Goal: Information Seeking & Learning: Learn about a topic

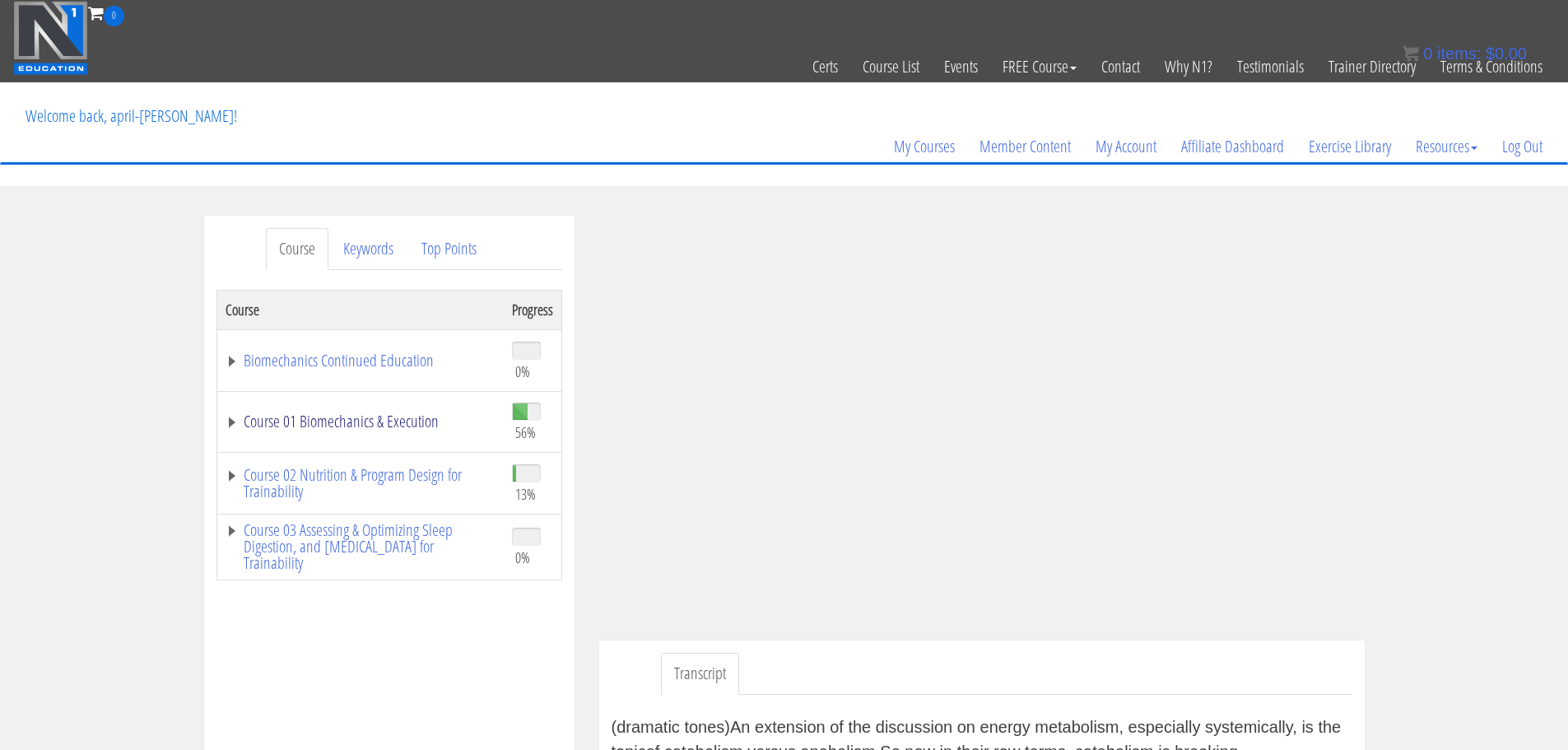
click at [309, 414] on link "Course 01 Biomechanics & Execution" at bounding box center [361, 421] width 270 height 17
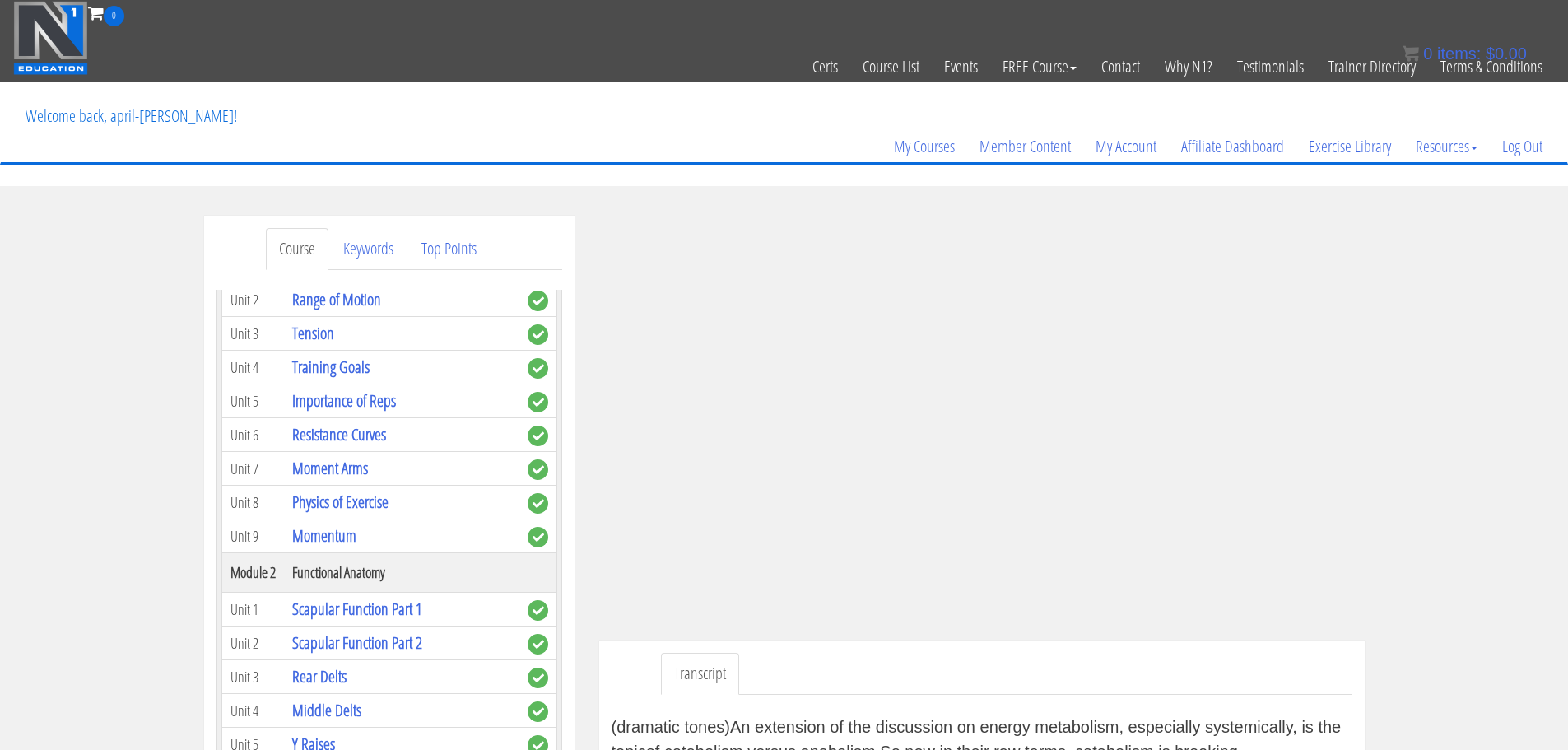
scroll to position [249, 0]
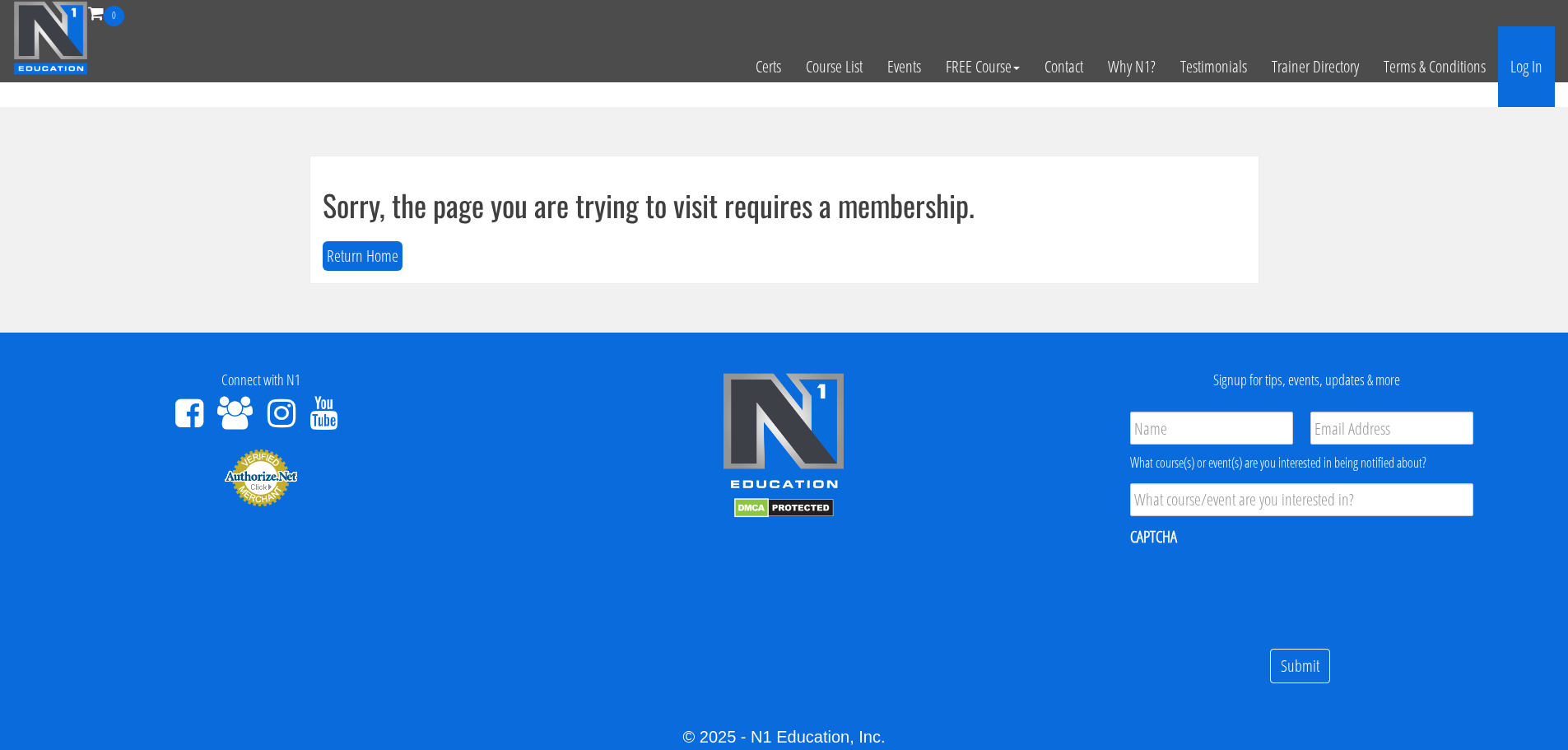
click at [1519, 77] on link "Log In" at bounding box center [1525, 66] width 56 height 81
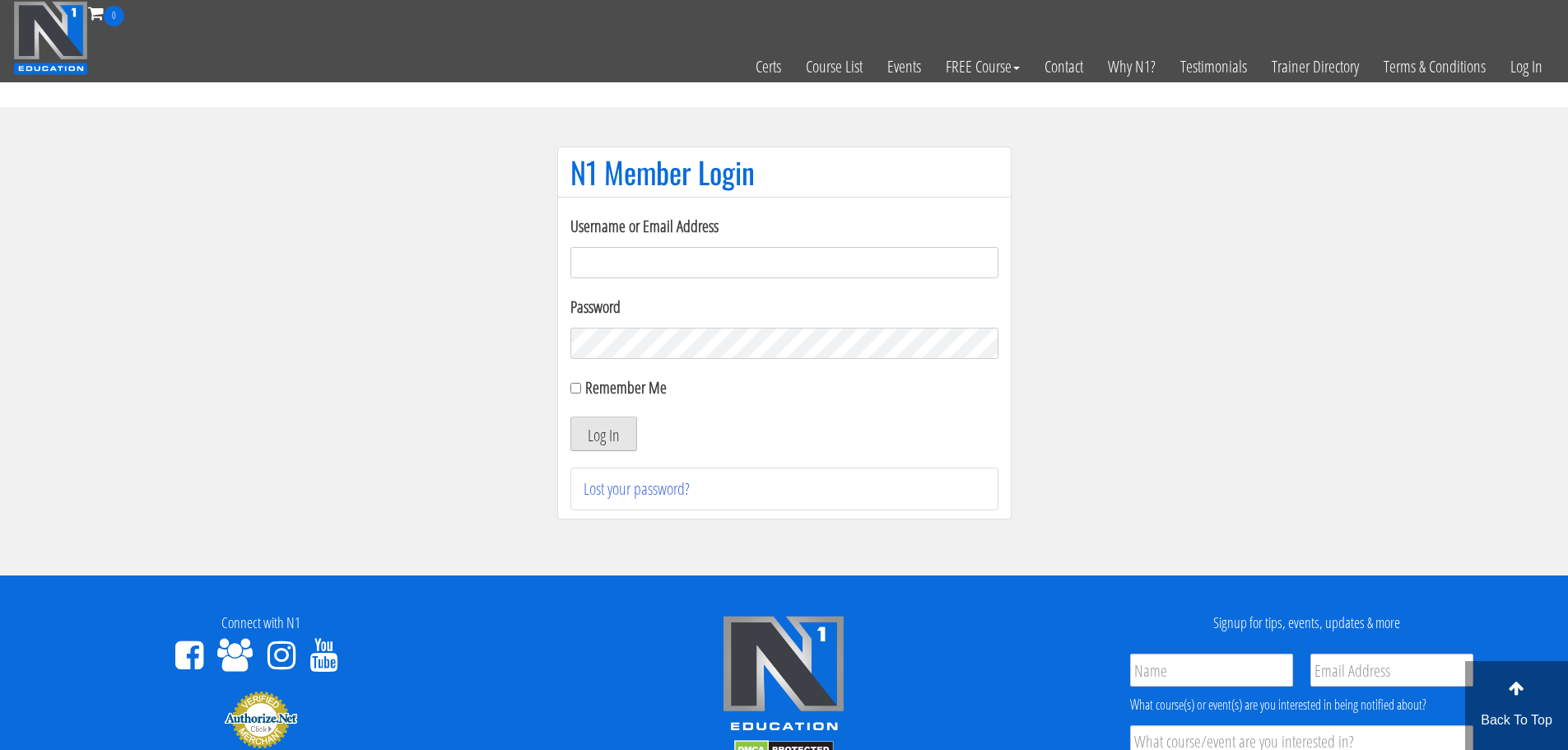
type input "[EMAIL_ADDRESS][DOMAIN_NAME]"
click at [619, 433] on button "Log In" at bounding box center [603, 434] width 67 height 35
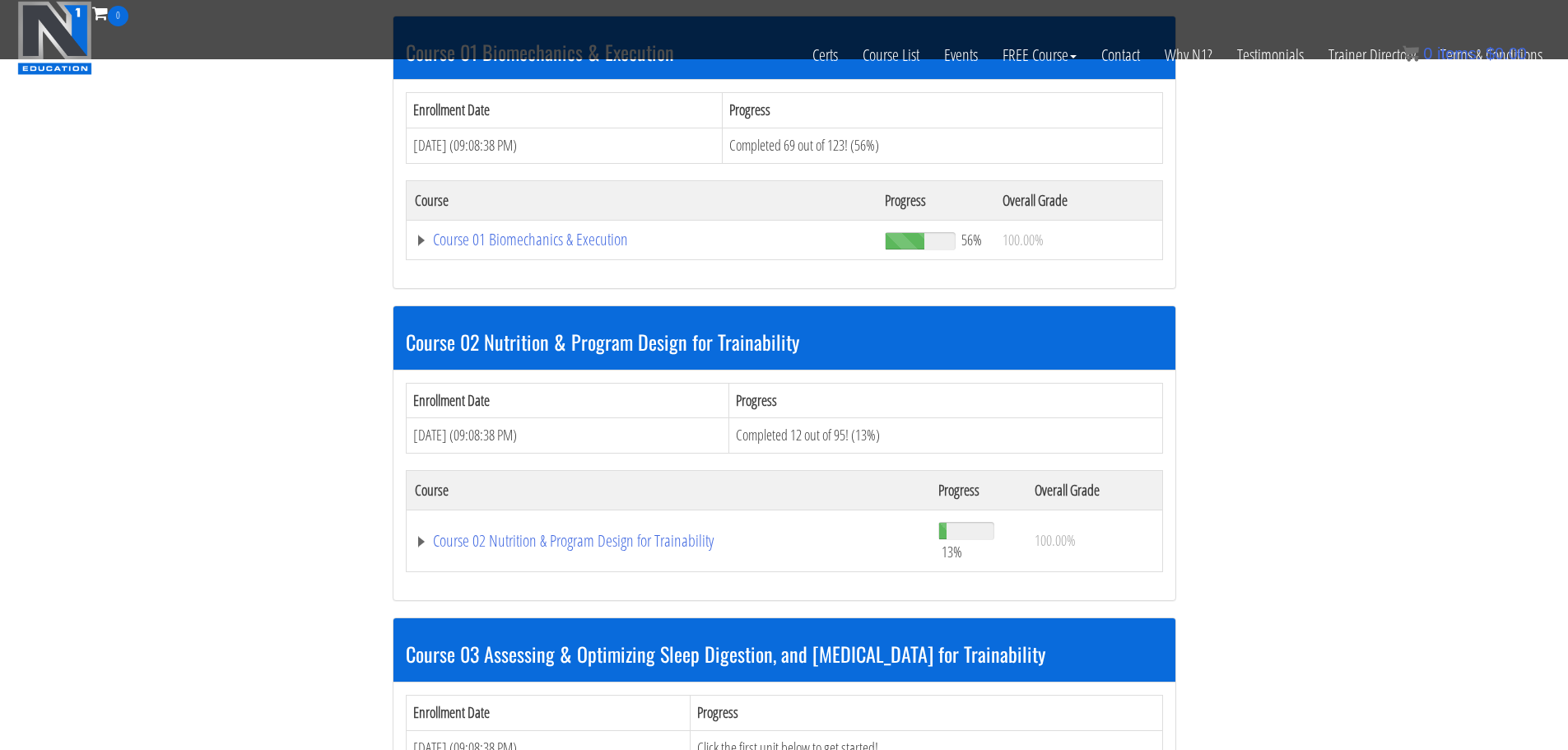
scroll to position [533, 0]
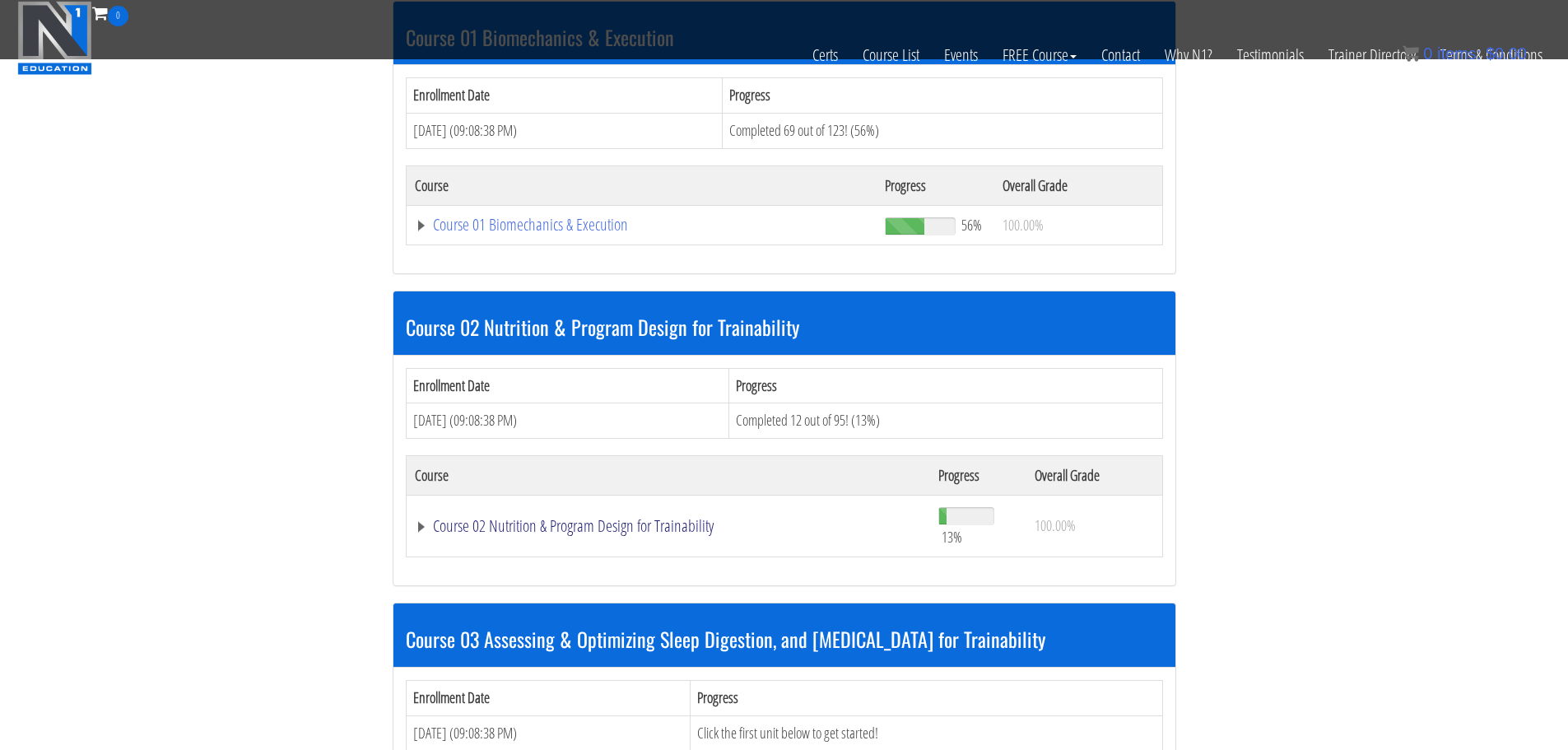
click at [620, 528] on link "Course 02 Nutrition & Program Design for Trainability" at bounding box center [668, 526] width 507 height 17
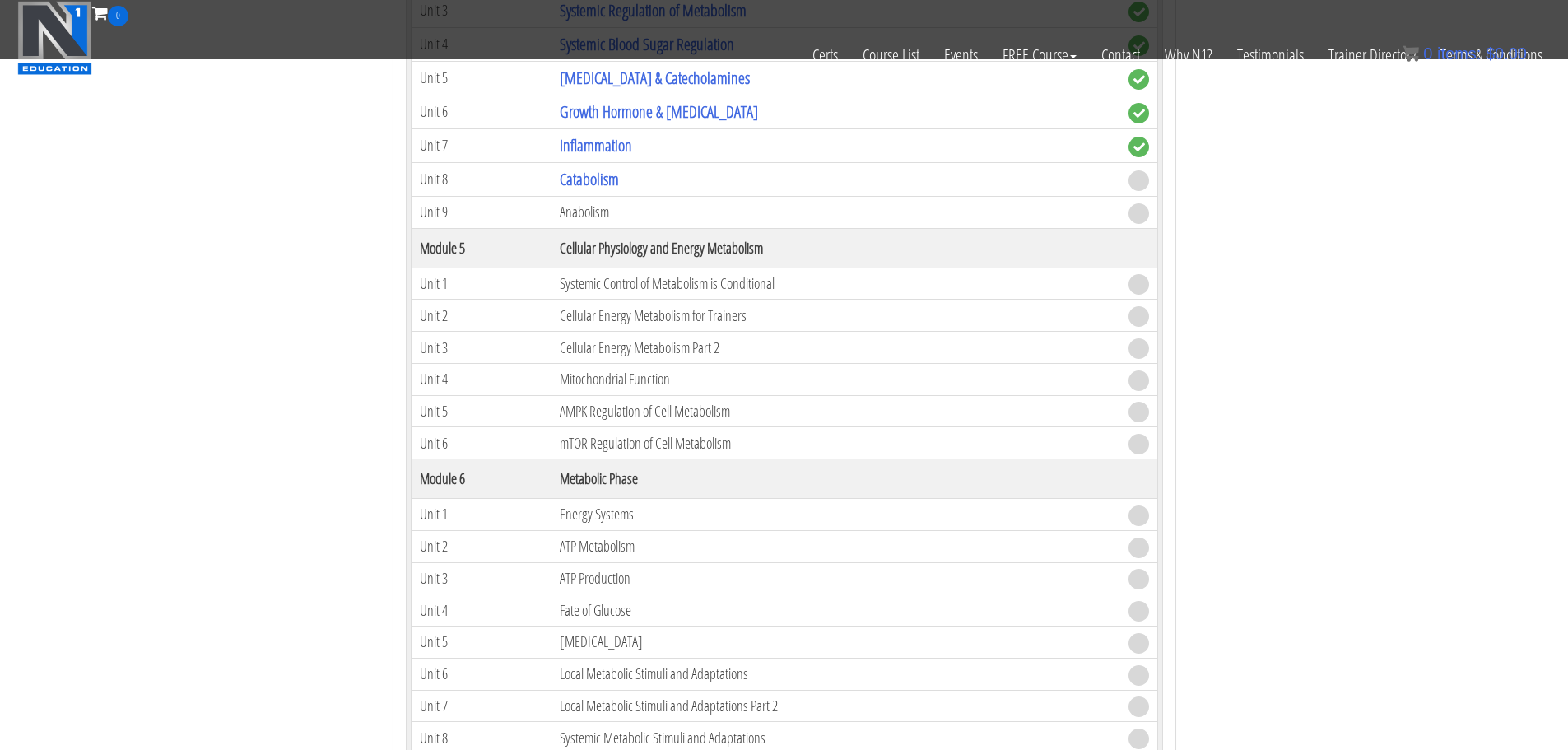
scroll to position [1528, 0]
click at [599, 179] on link "Catabolism" at bounding box center [589, 180] width 59 height 23
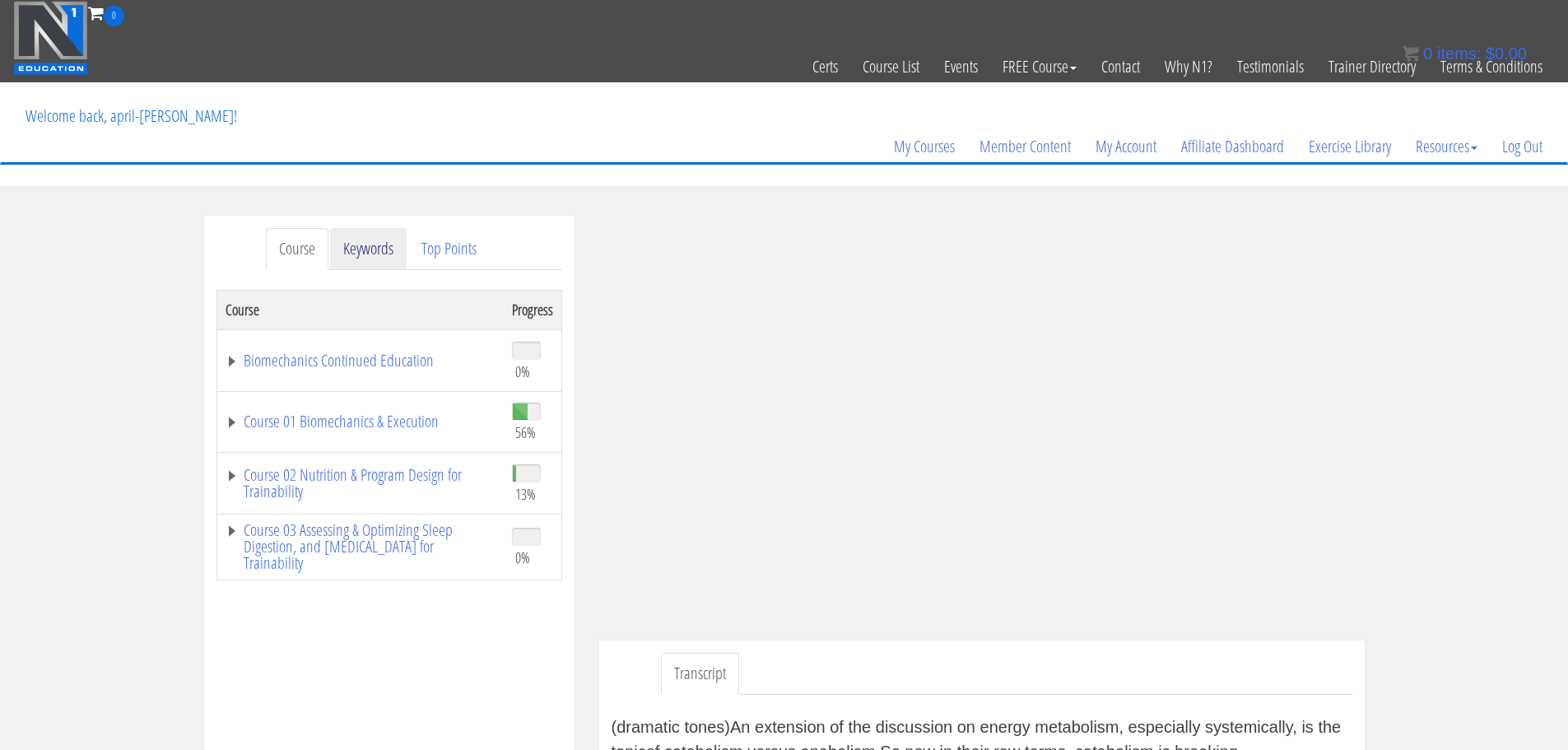
click at [353, 254] on link "Keywords" at bounding box center [368, 249] width 76 height 42
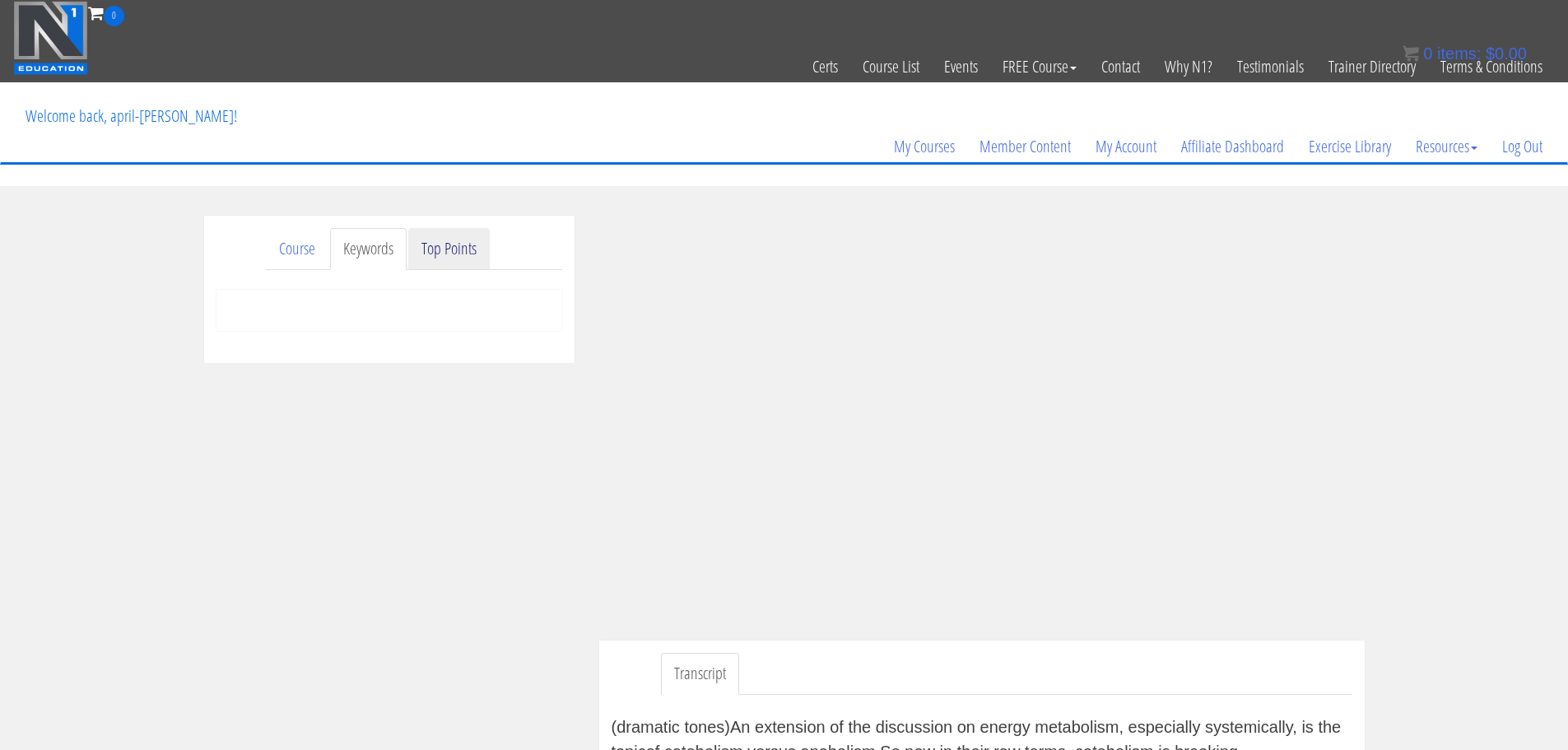
click at [432, 257] on link "Top Points" at bounding box center [449, 249] width 82 height 42
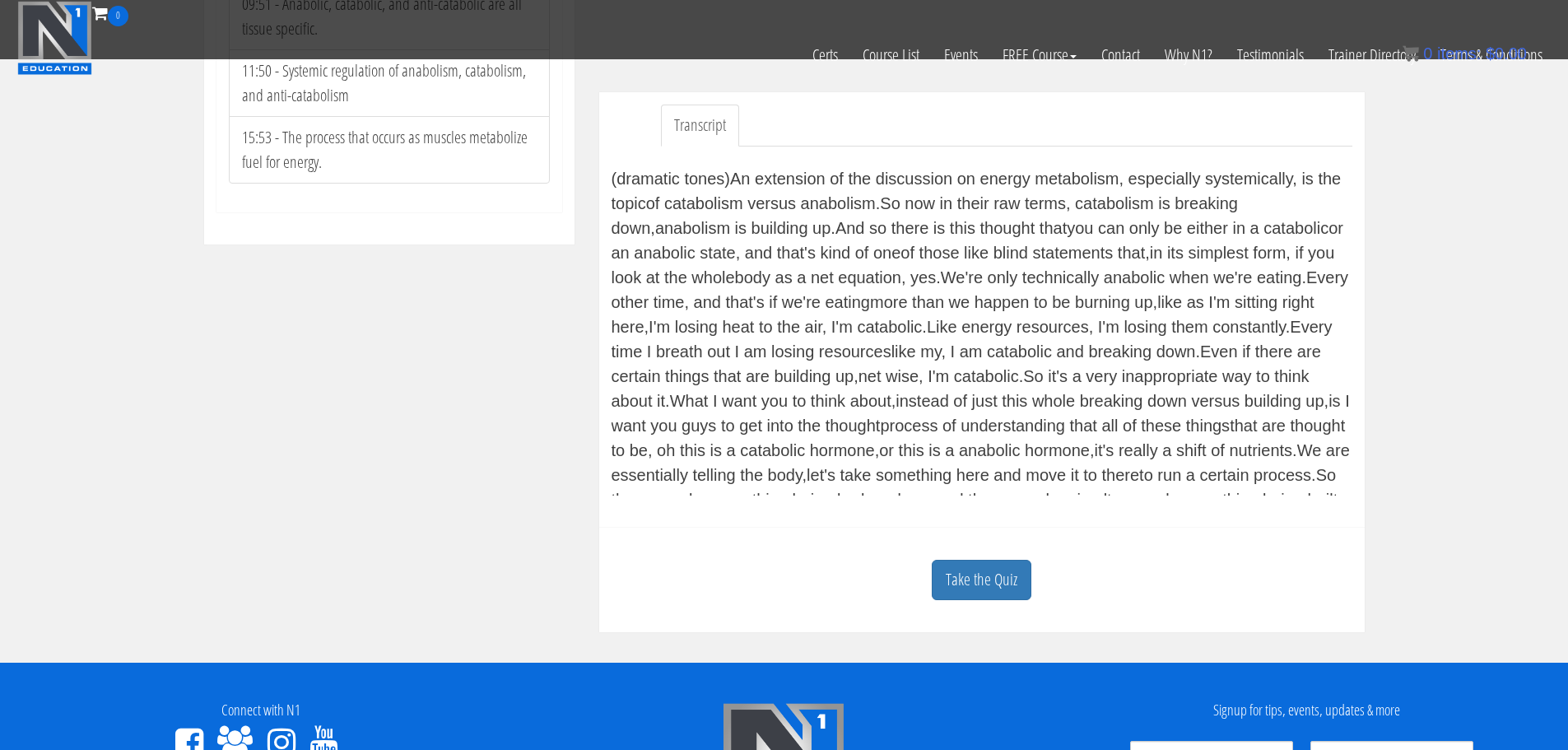
scroll to position [445, 0]
click at [948, 581] on link "Take the Quiz" at bounding box center [981, 580] width 100 height 40
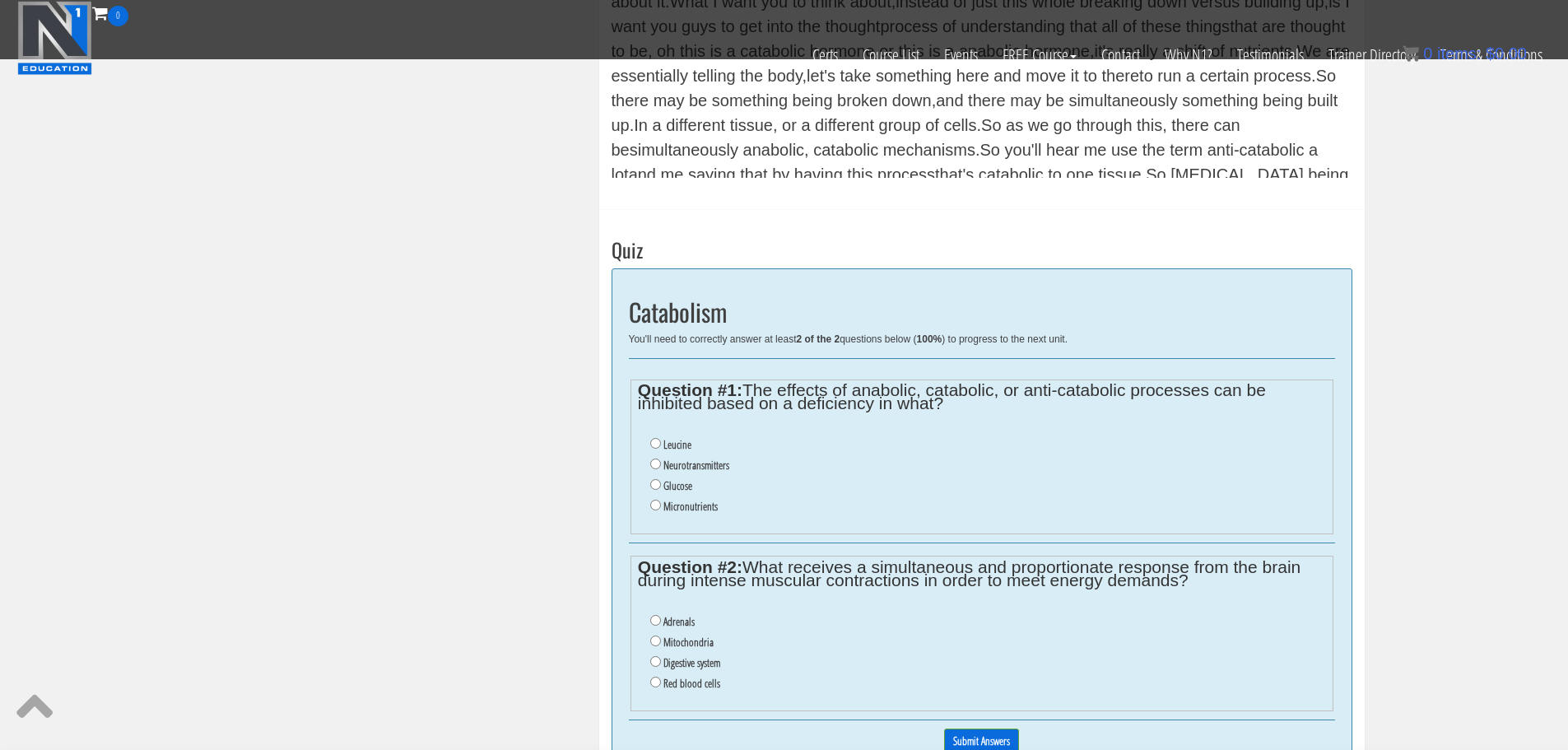
scroll to position [804, 0]
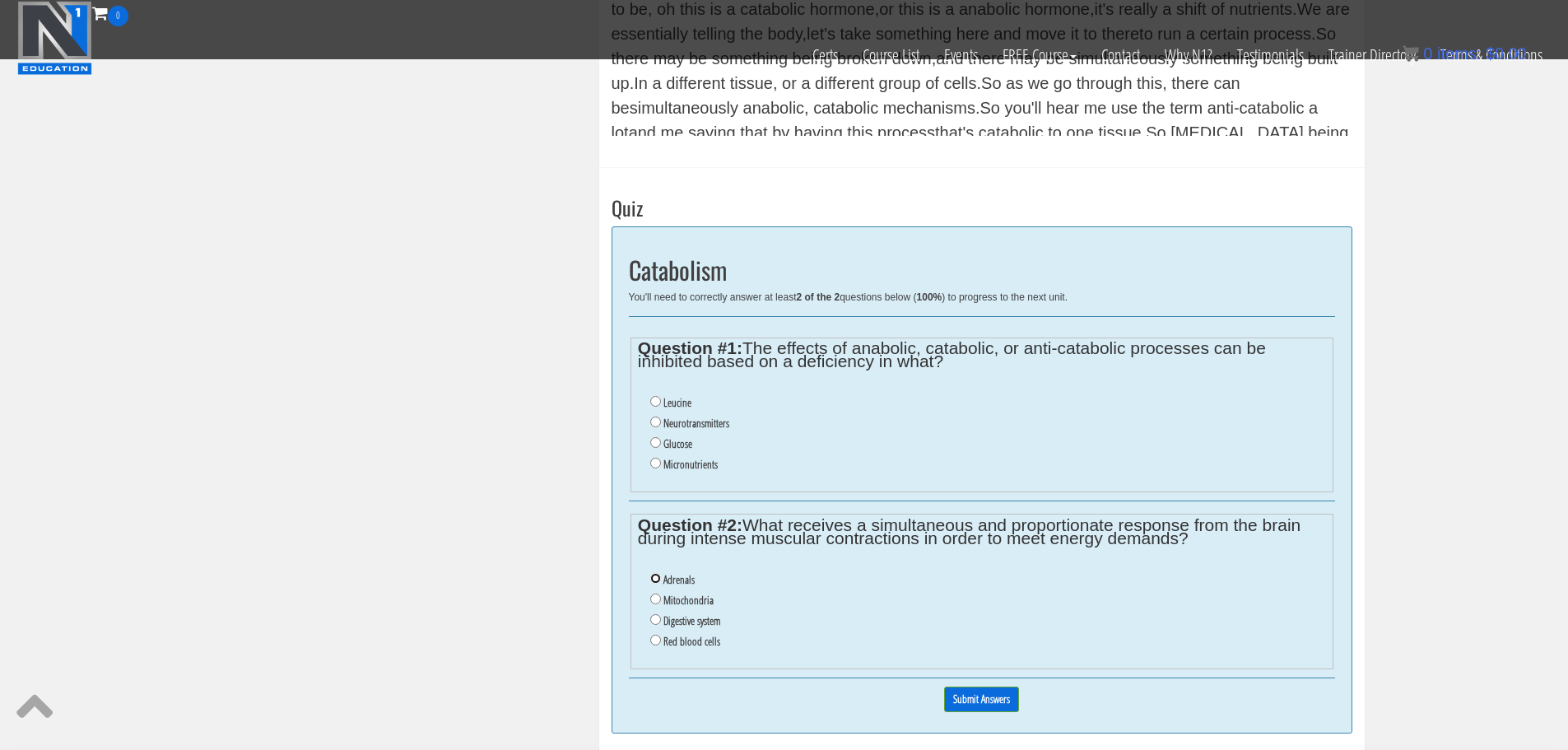
click at [657, 581] on input "Adrenals" at bounding box center [655, 578] width 10 height 10
radio input "true"
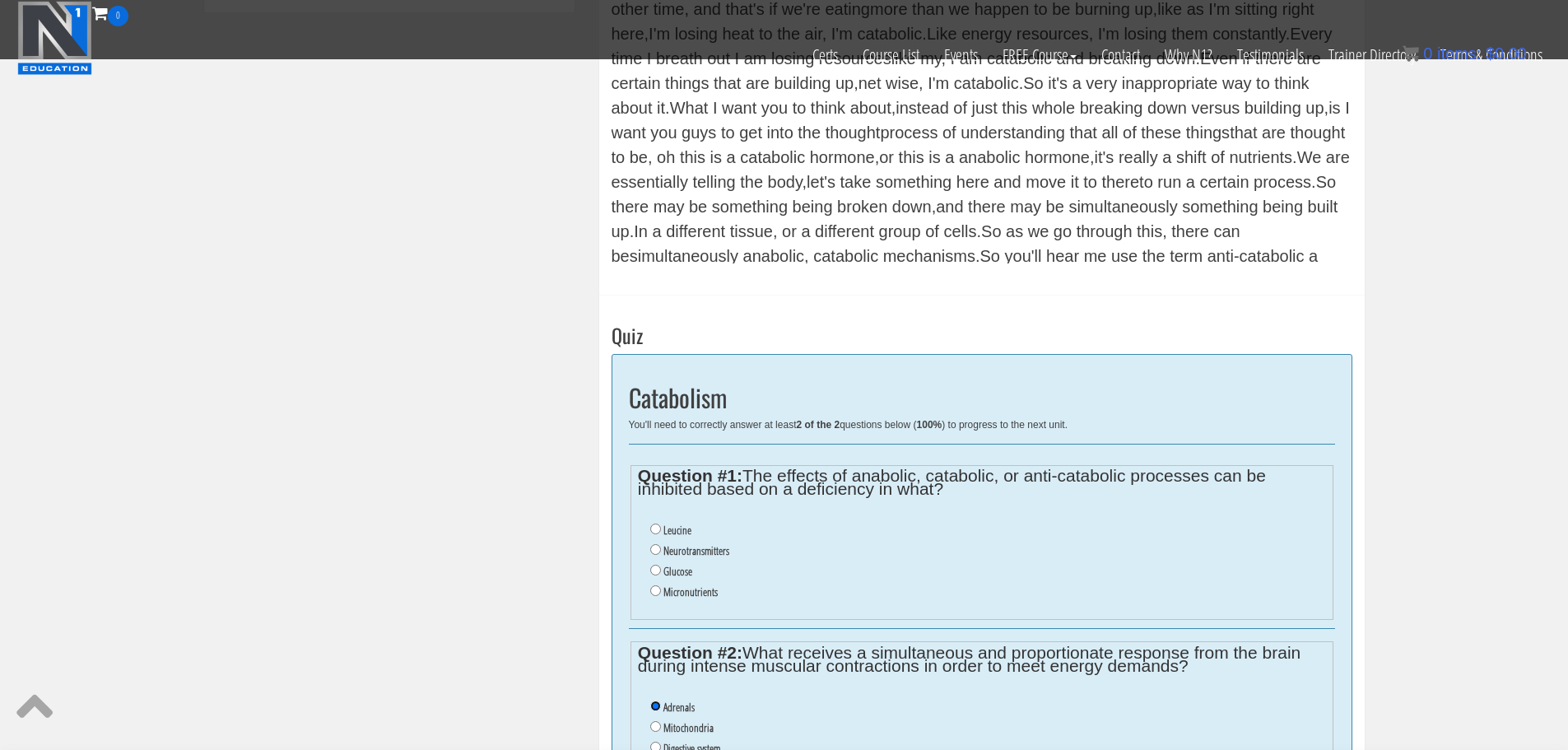
scroll to position [678, 0]
click at [652, 590] on input "Micronutrients" at bounding box center [655, 590] width 10 height 10
radio input "true"
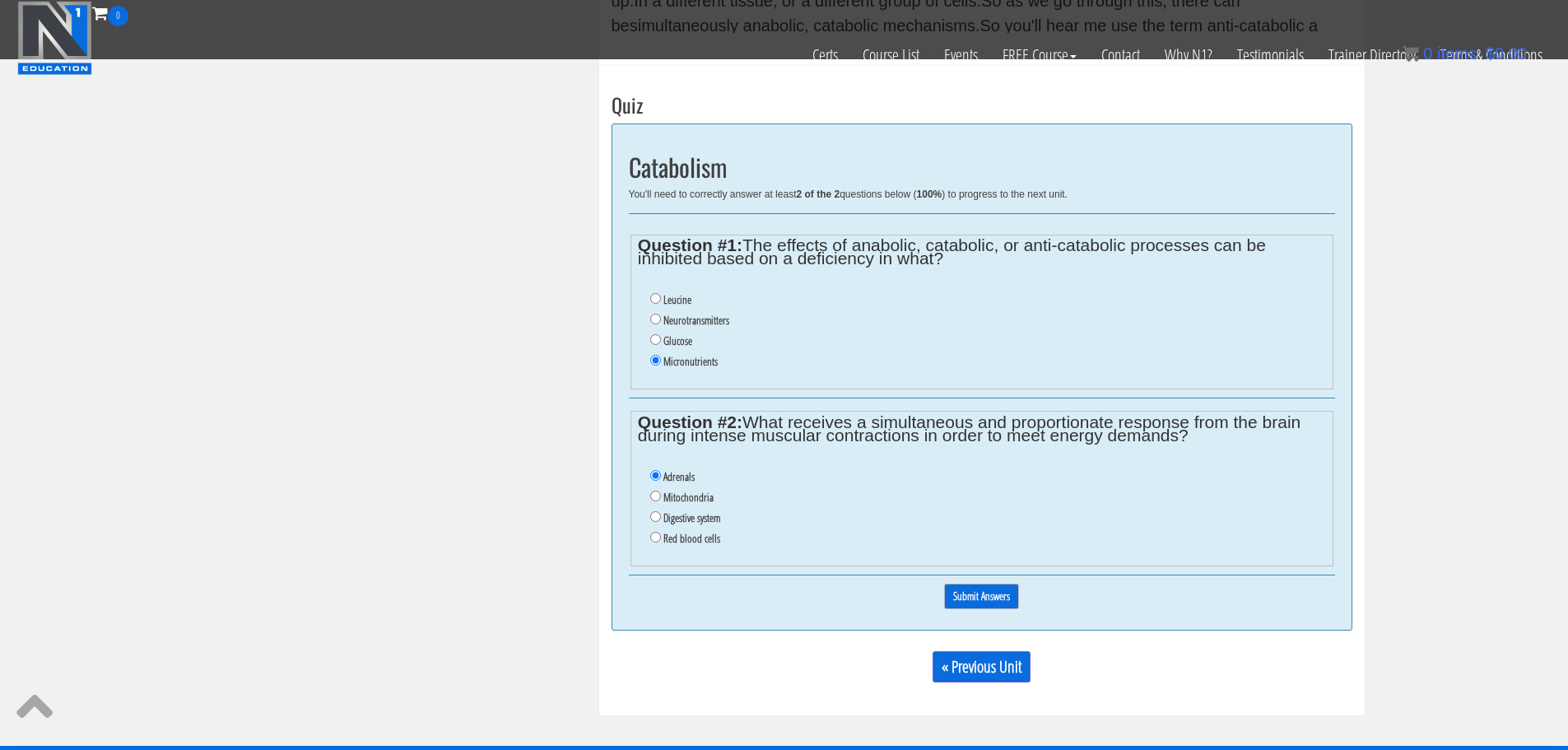
click at [980, 593] on input "Submit Answers" at bounding box center [982, 596] width 75 height 25
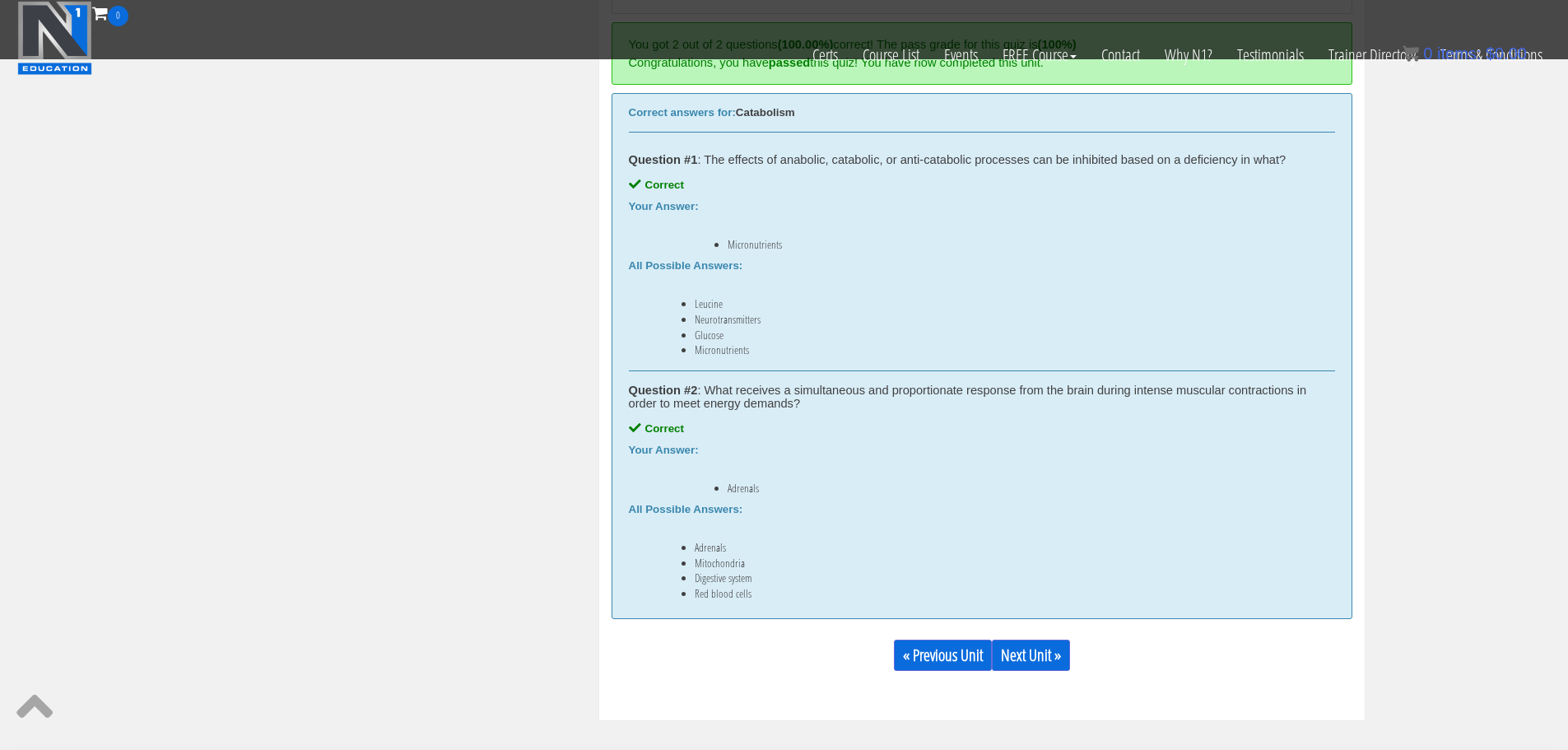
scroll to position [1079, 0]
click at [1034, 657] on link "Next Unit »" at bounding box center [1030, 654] width 78 height 31
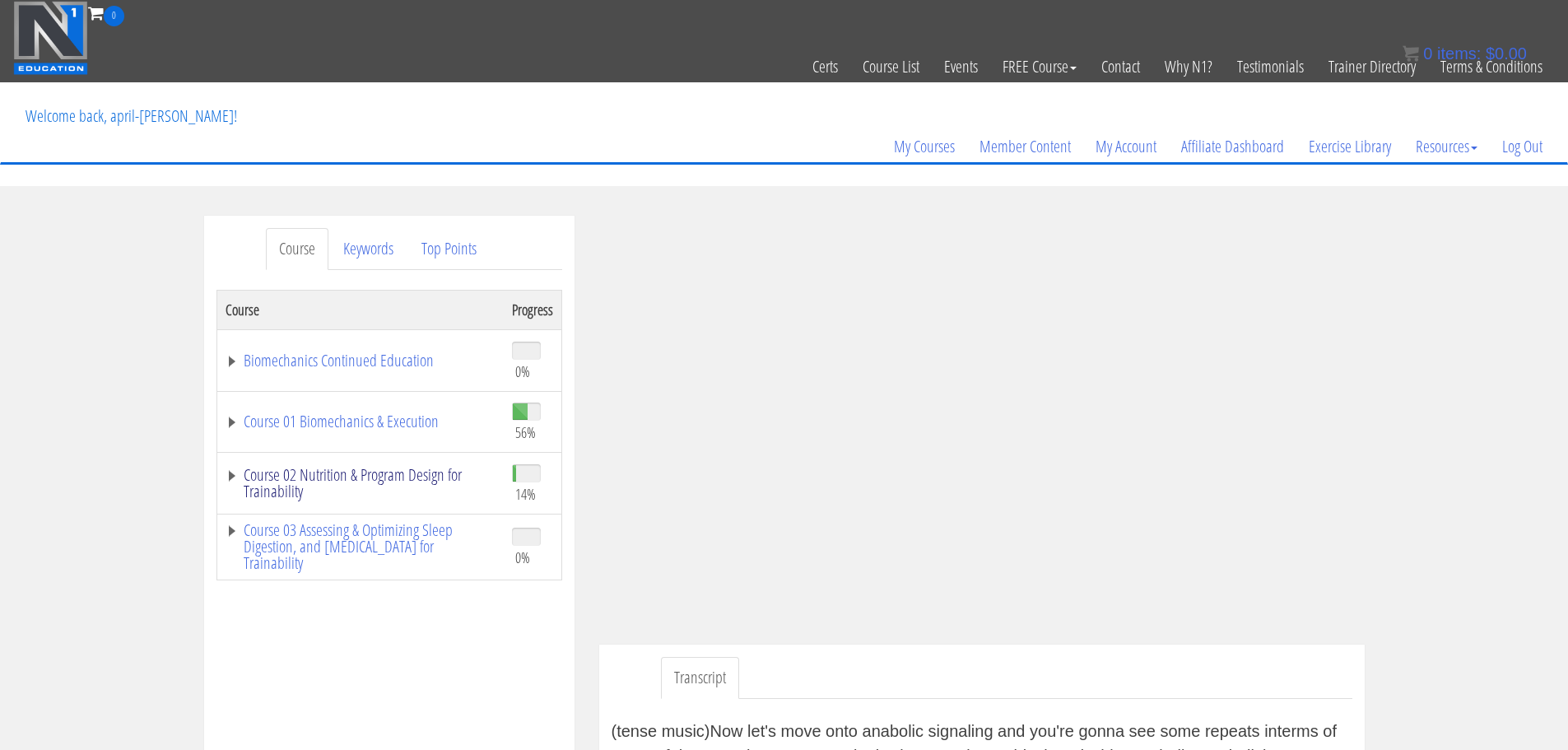
click at [427, 481] on link "Course 02 Nutrition & Program Design for Trainability" at bounding box center [361, 483] width 270 height 33
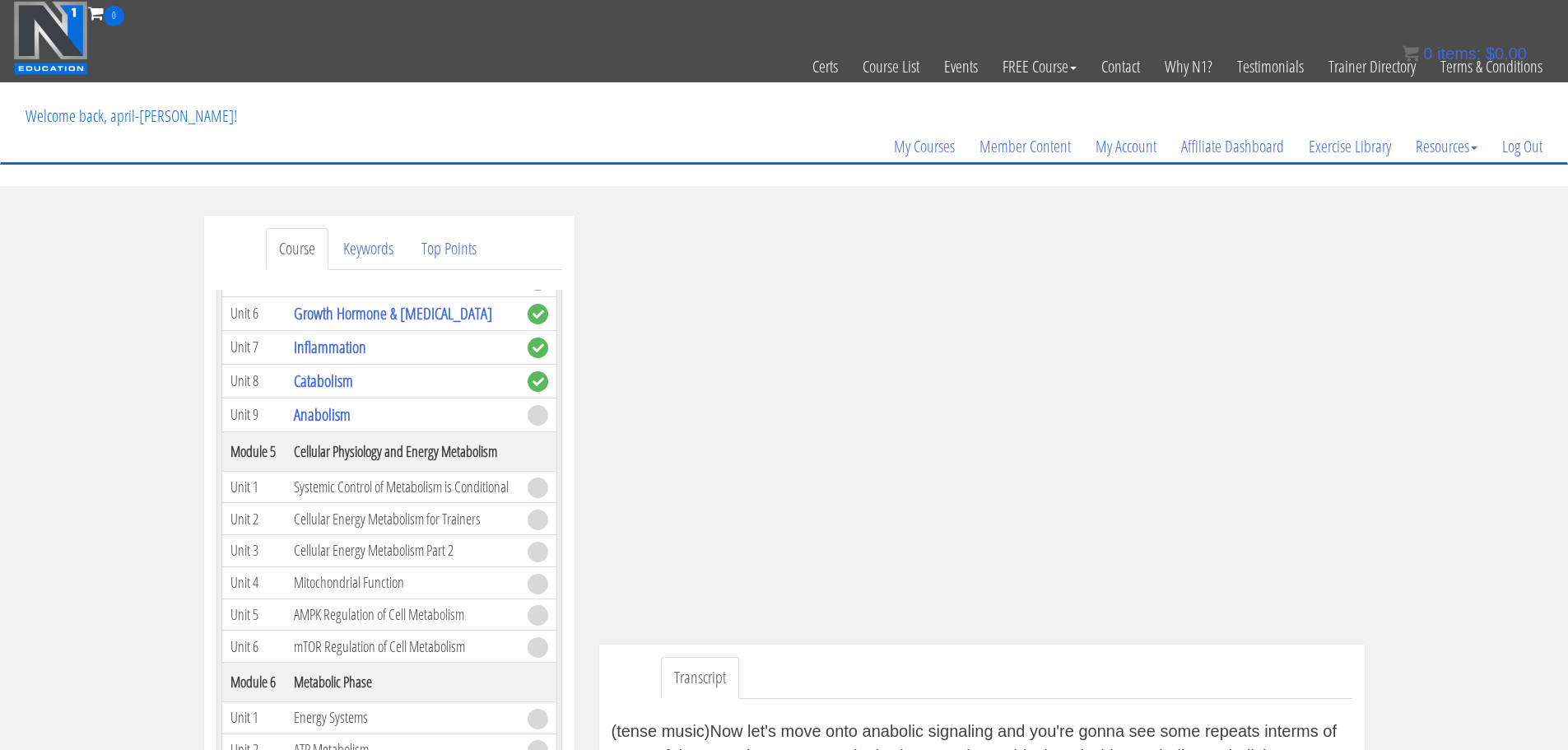
scroll to position [751, 0]
click at [324, 420] on link "Anabolism" at bounding box center [321, 415] width 56 height 23
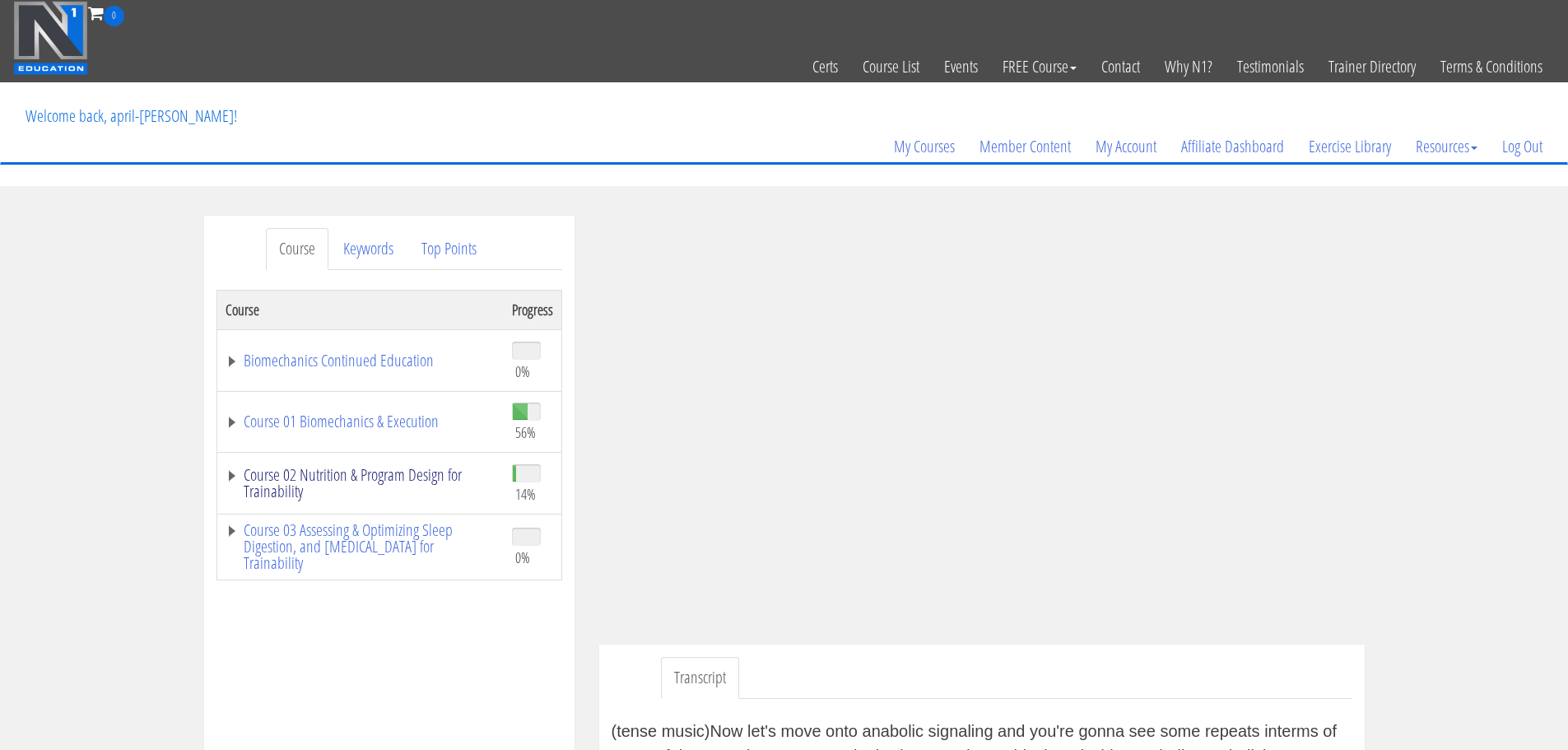
click at [316, 475] on link "Course 02 Nutrition & Program Design for Trainability" at bounding box center [361, 483] width 270 height 33
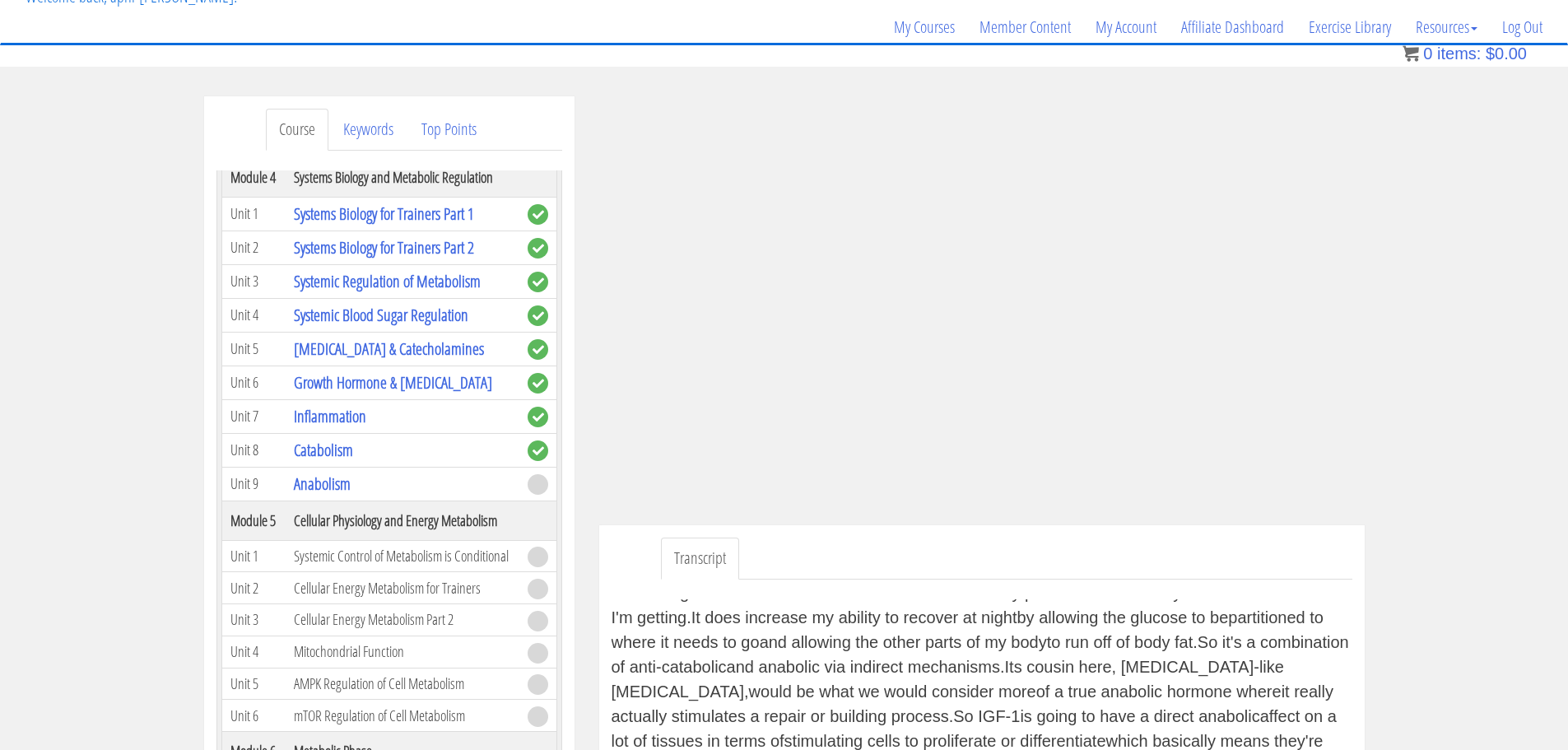
scroll to position [118, 0]
click at [1518, 304] on div "Course Keywords Top Points Course Progress Biomechanics Continued Education 0% …" at bounding box center [784, 581] width 1568 height 969
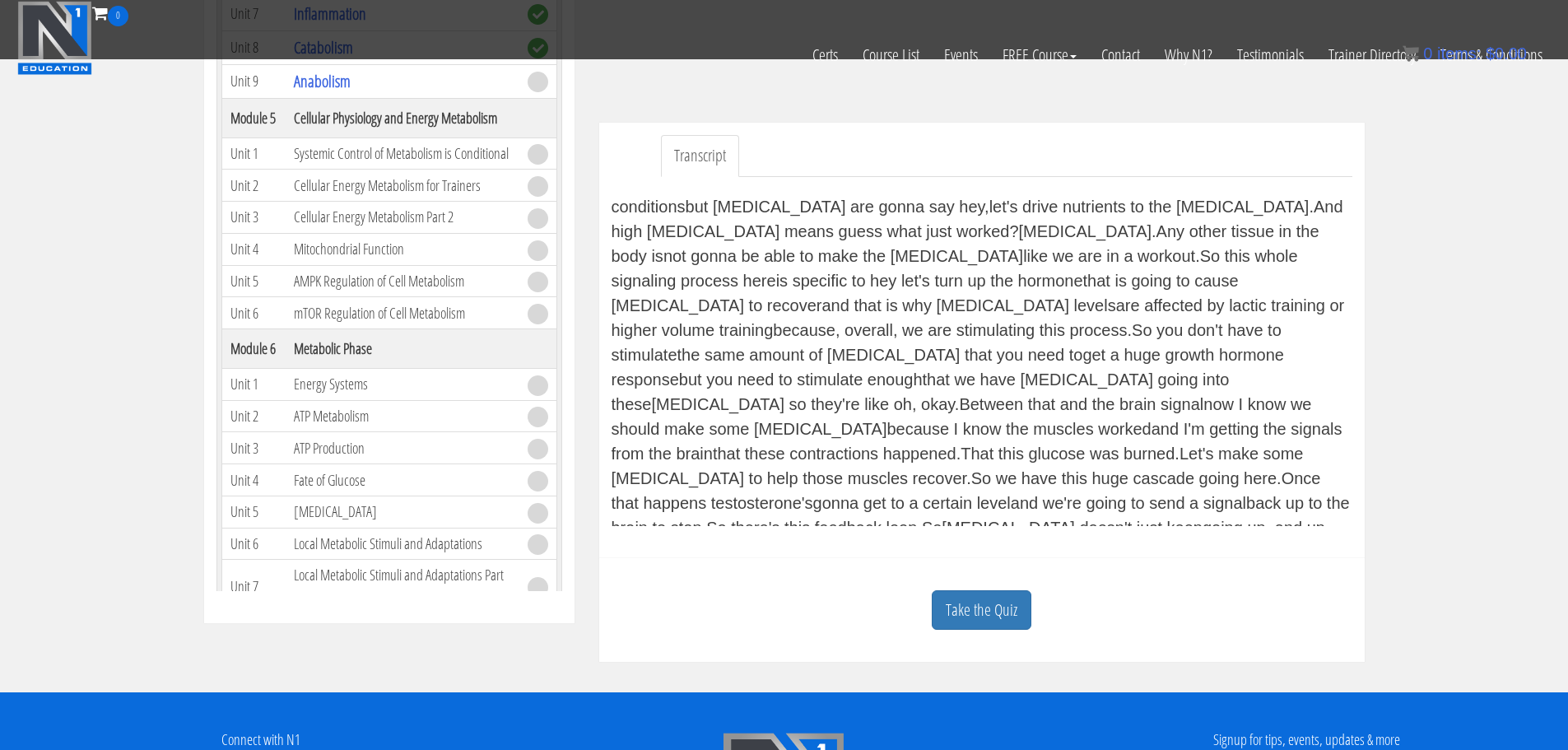
scroll to position [1921, 0]
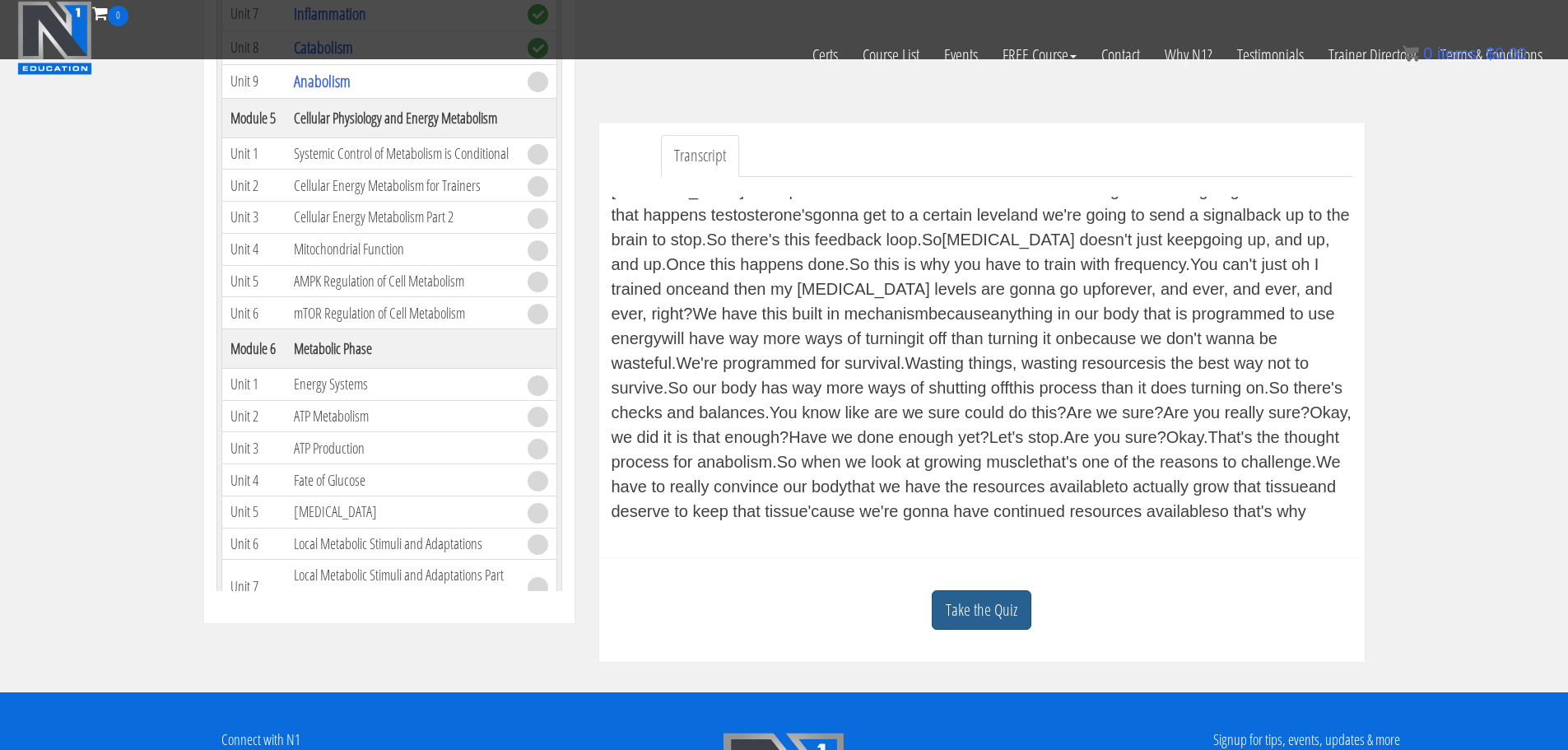
click at [993, 612] on link "Take the Quiz" at bounding box center [981, 610] width 100 height 40
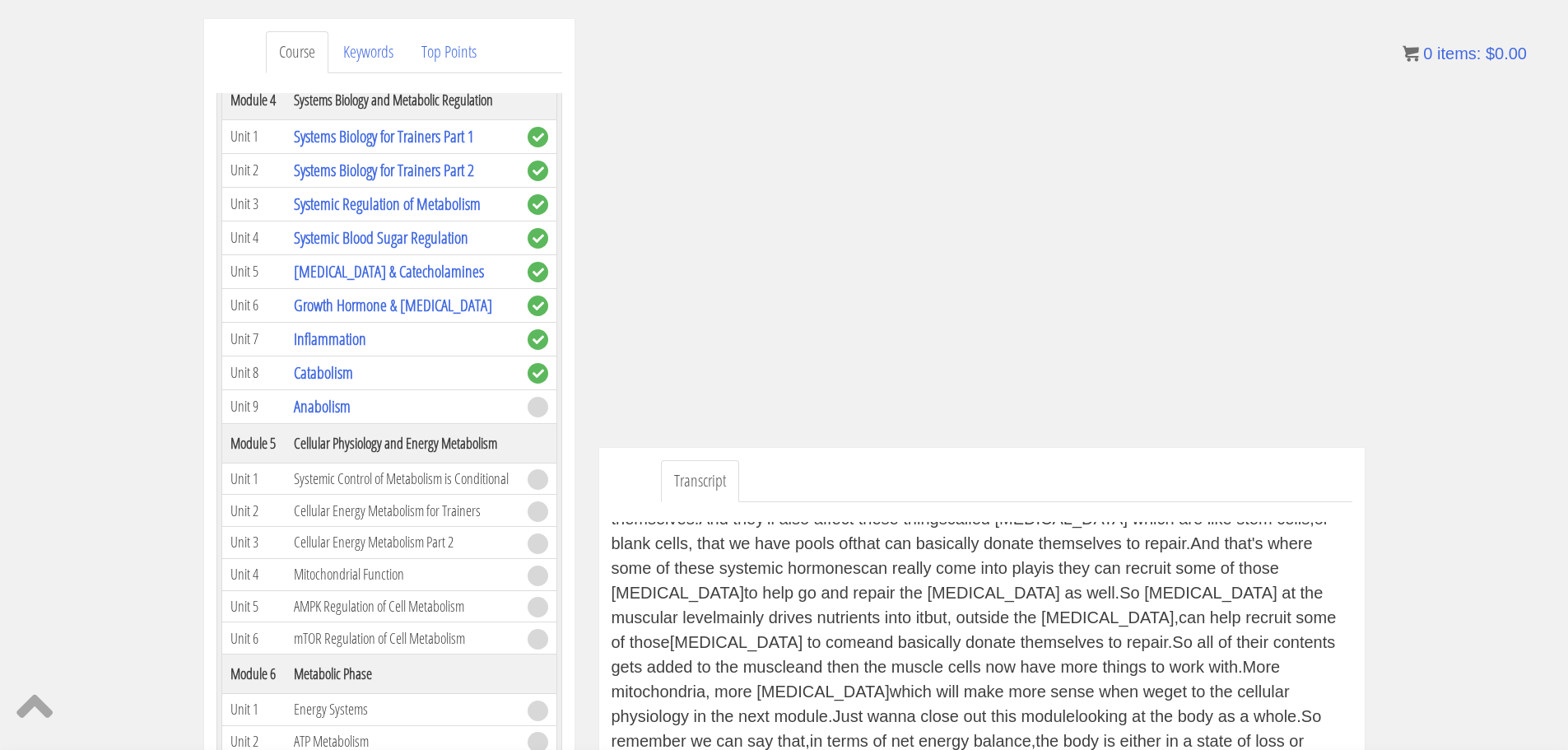
scroll to position [2561, 0]
click at [382, 56] on link "Keywords" at bounding box center [368, 52] width 76 height 42
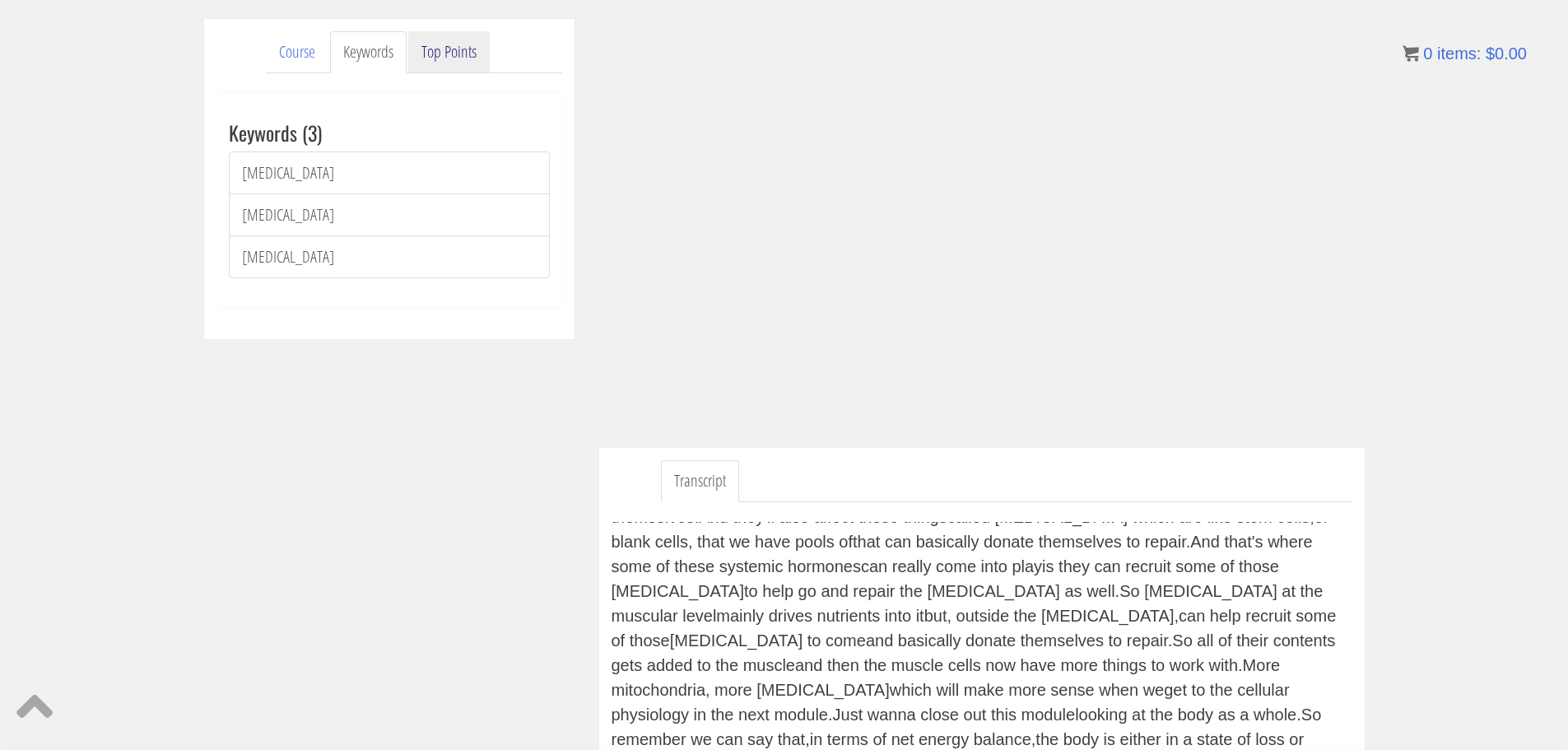
click at [442, 56] on link "Top Points" at bounding box center [449, 52] width 82 height 42
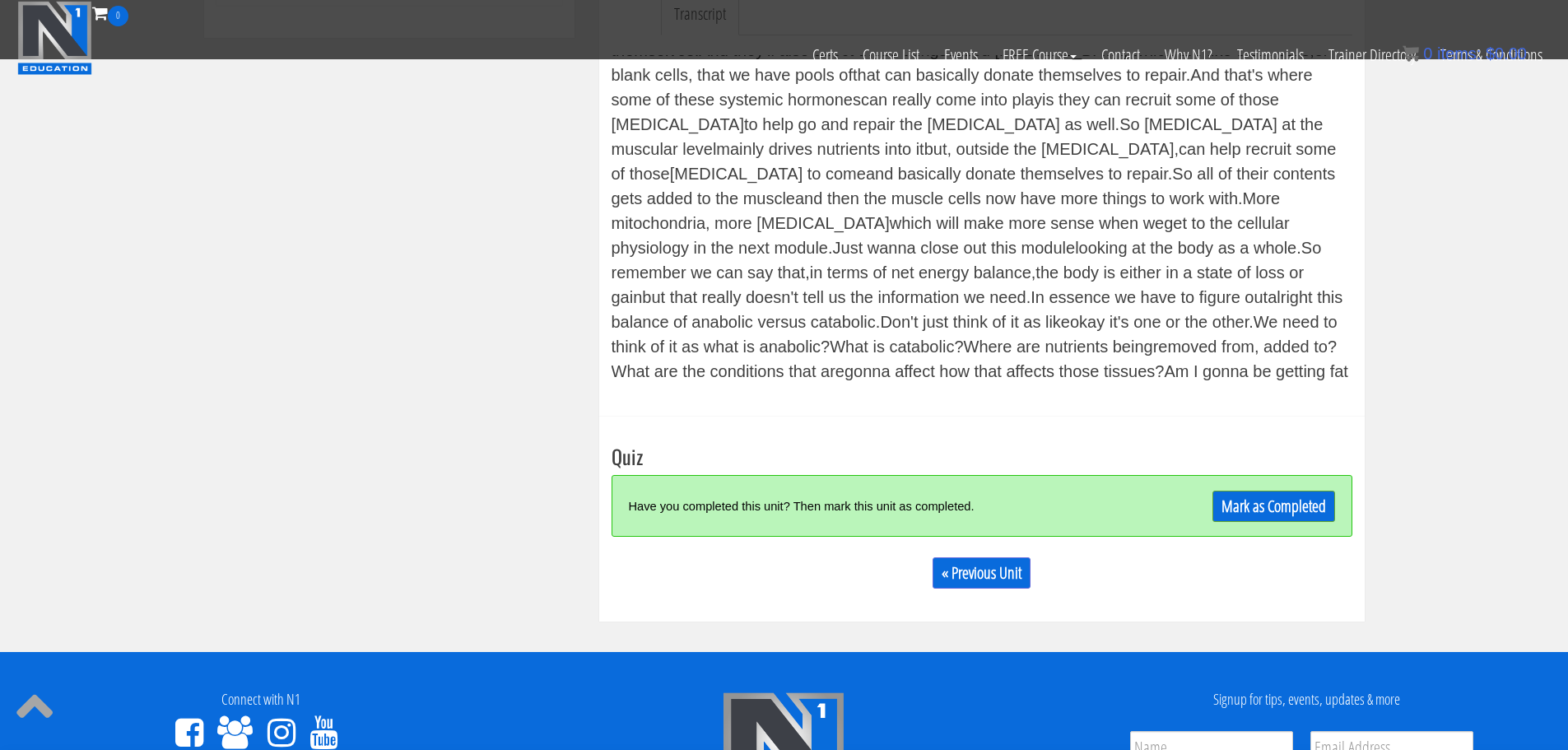
scroll to position [563, 0]
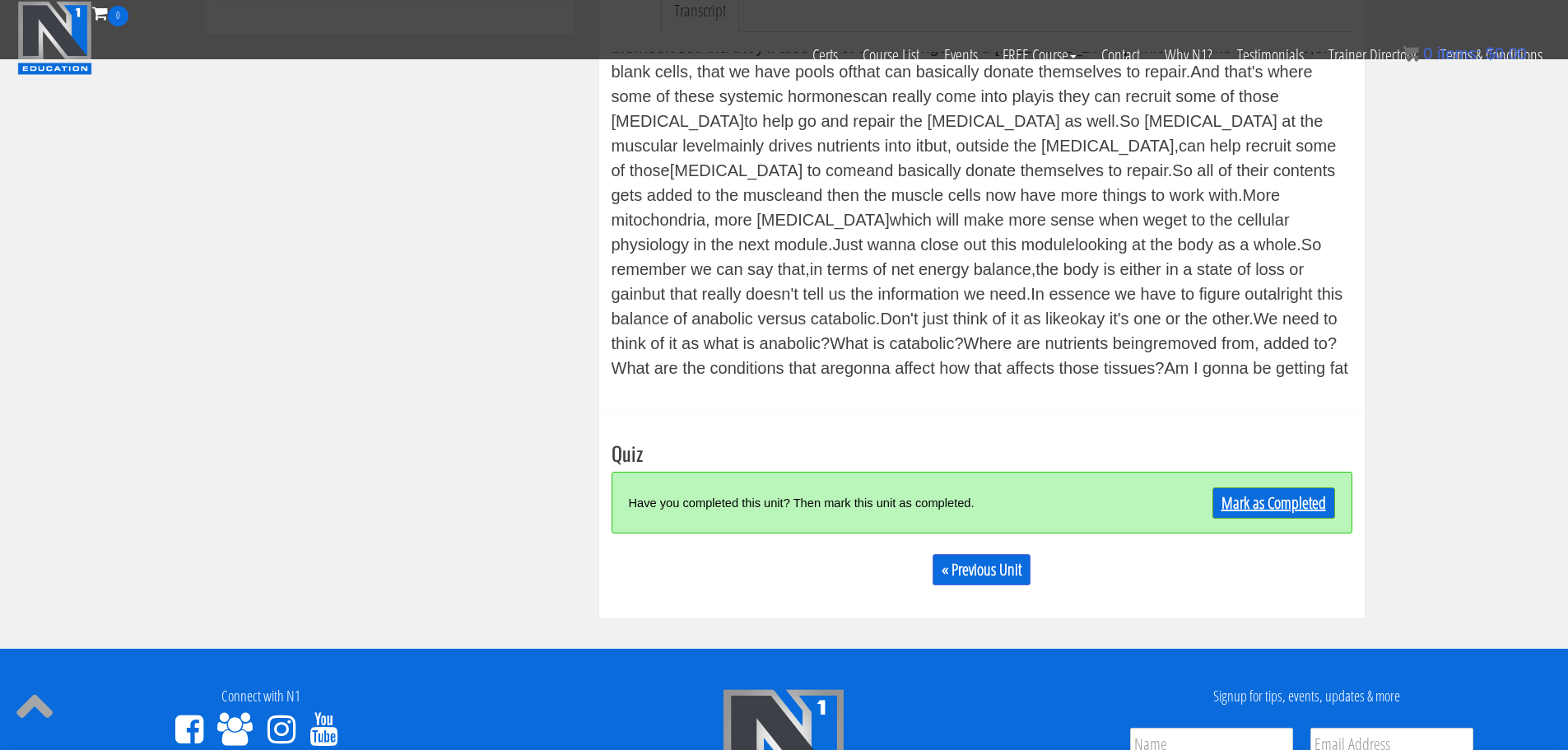
click at [1240, 494] on link "Mark as Completed" at bounding box center [1273, 503] width 122 height 31
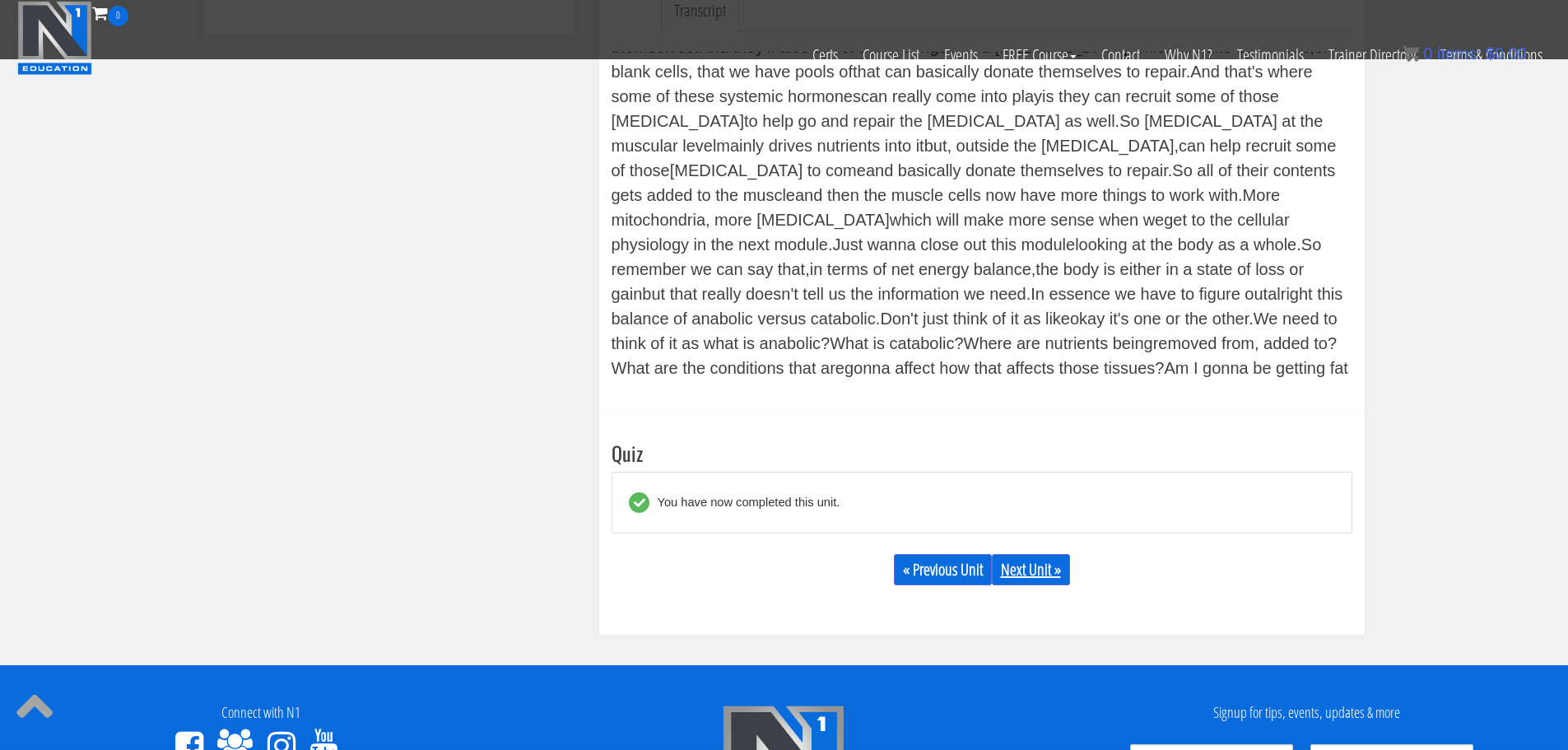
click at [1034, 570] on link "Next Unit »" at bounding box center [1030, 570] width 78 height 31
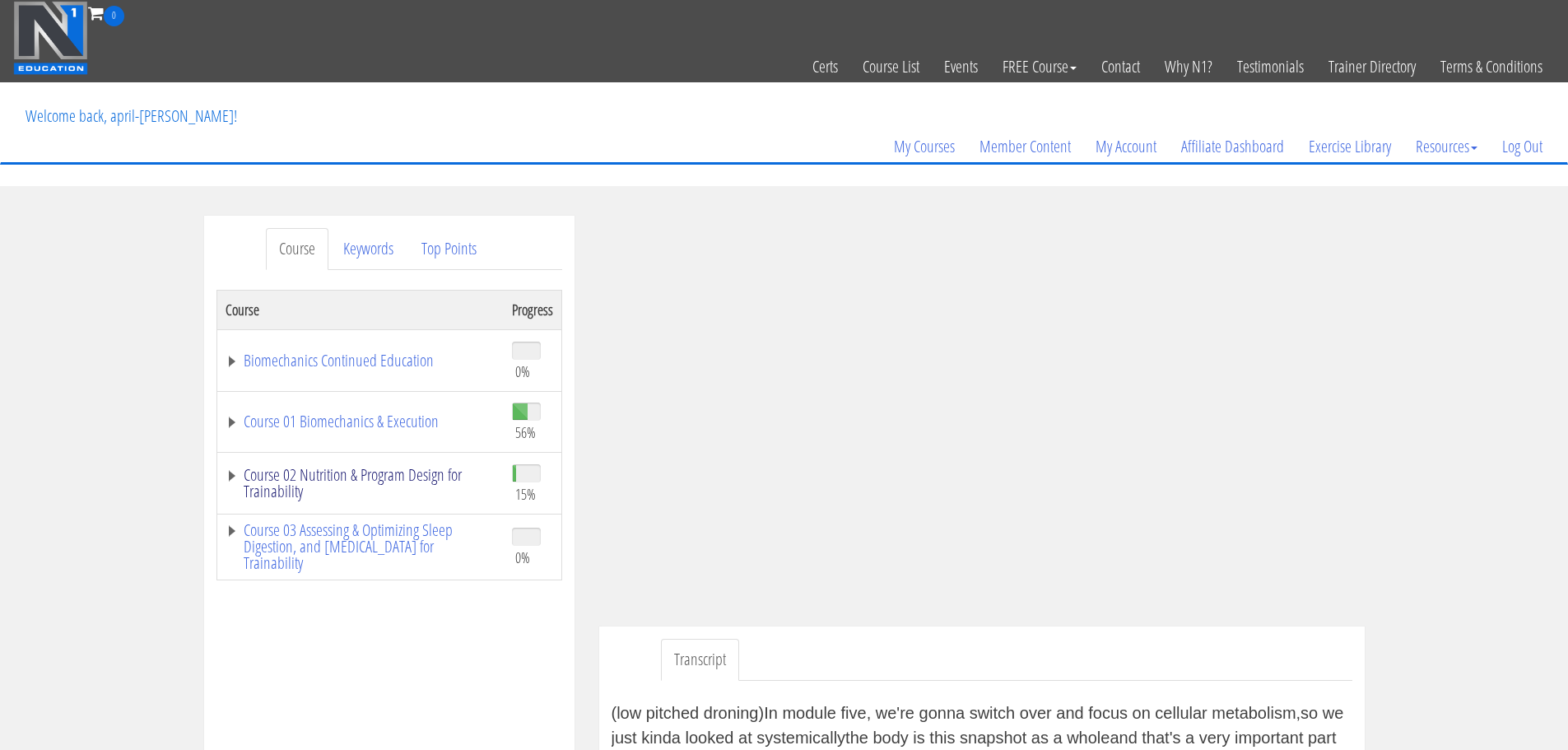
click at [396, 480] on link "Course 02 Nutrition & Program Design for Trainability" at bounding box center [361, 483] width 270 height 33
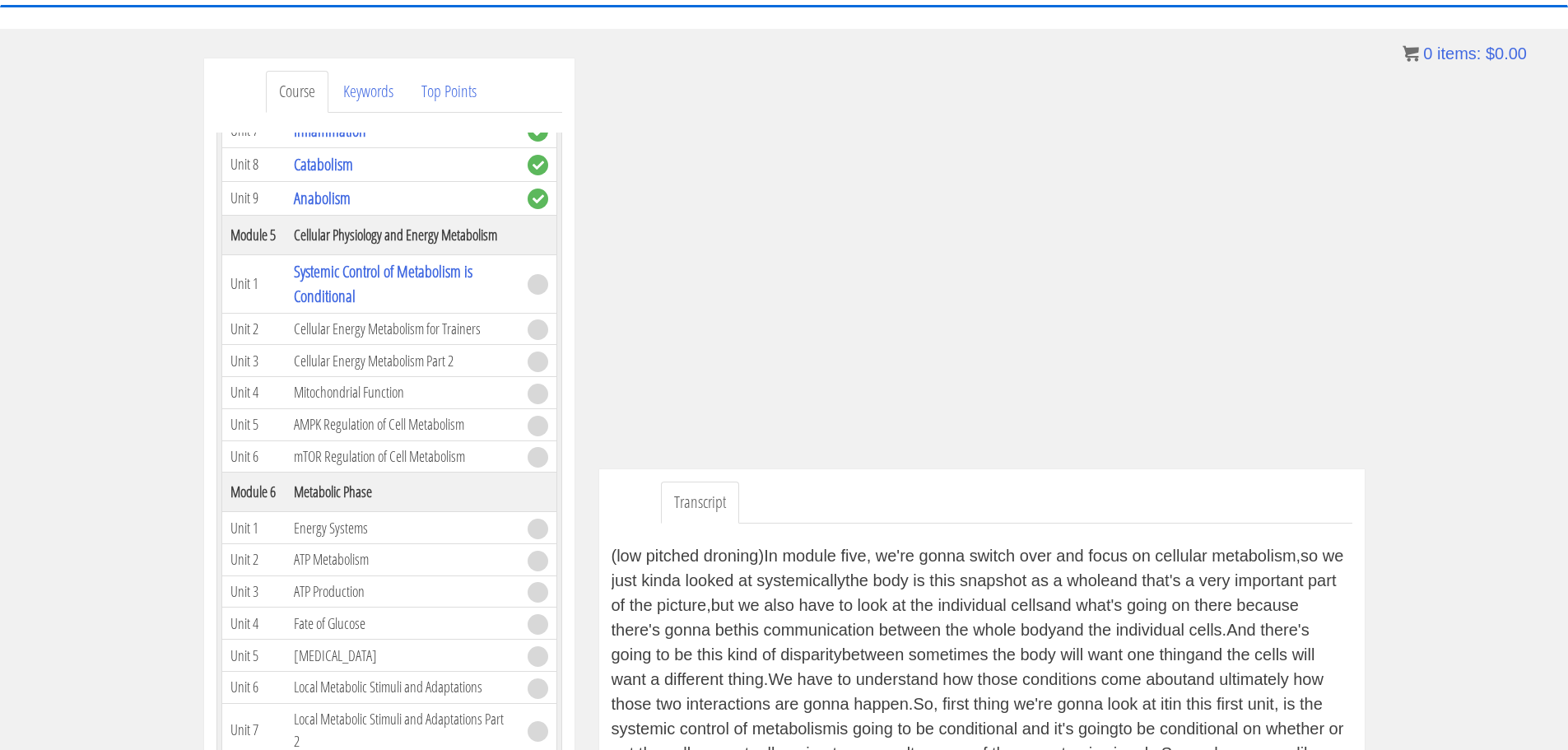
scroll to position [158, 0]
click at [352, 86] on link "Keywords" at bounding box center [368, 91] width 76 height 42
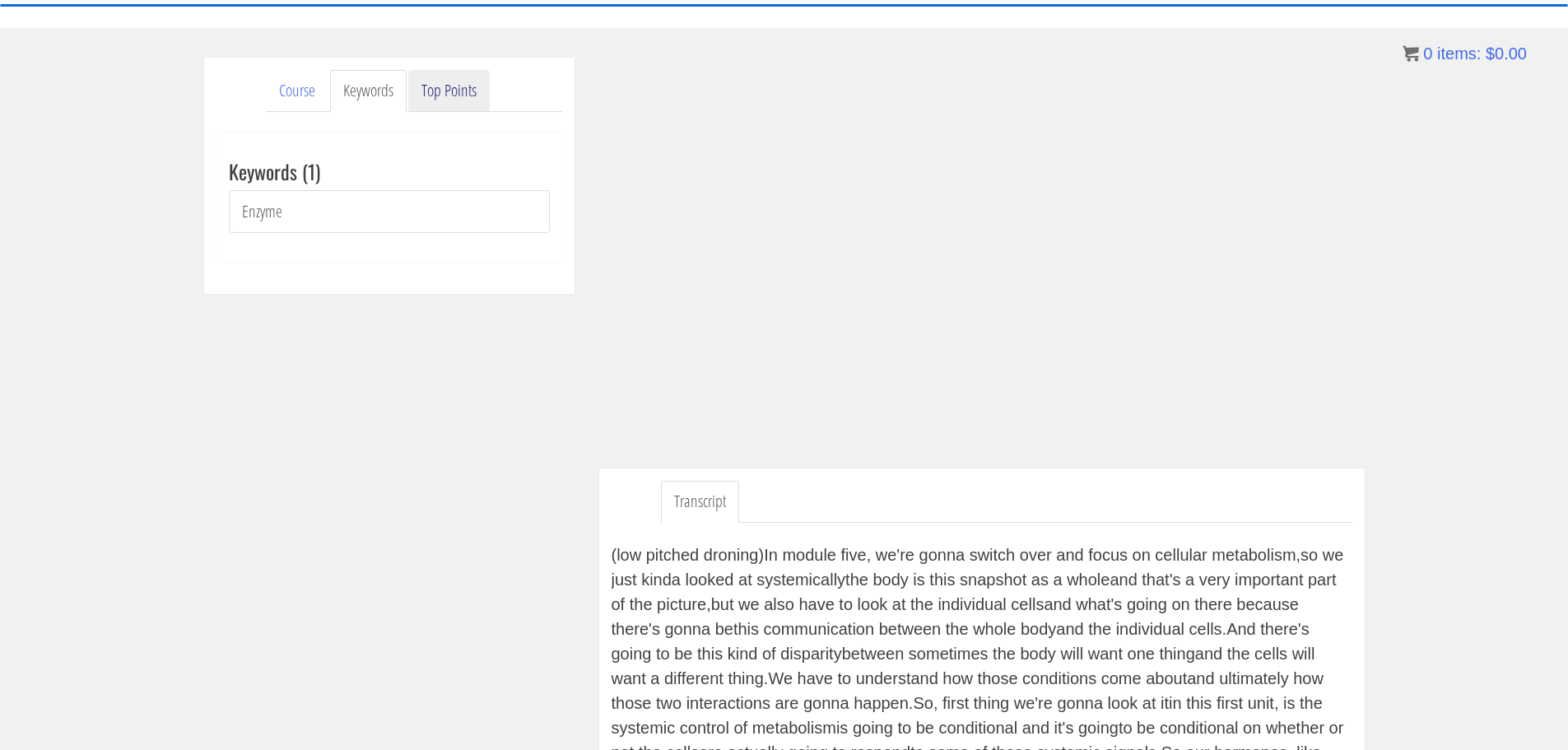
click at [434, 90] on link "Top Points" at bounding box center [449, 91] width 82 height 42
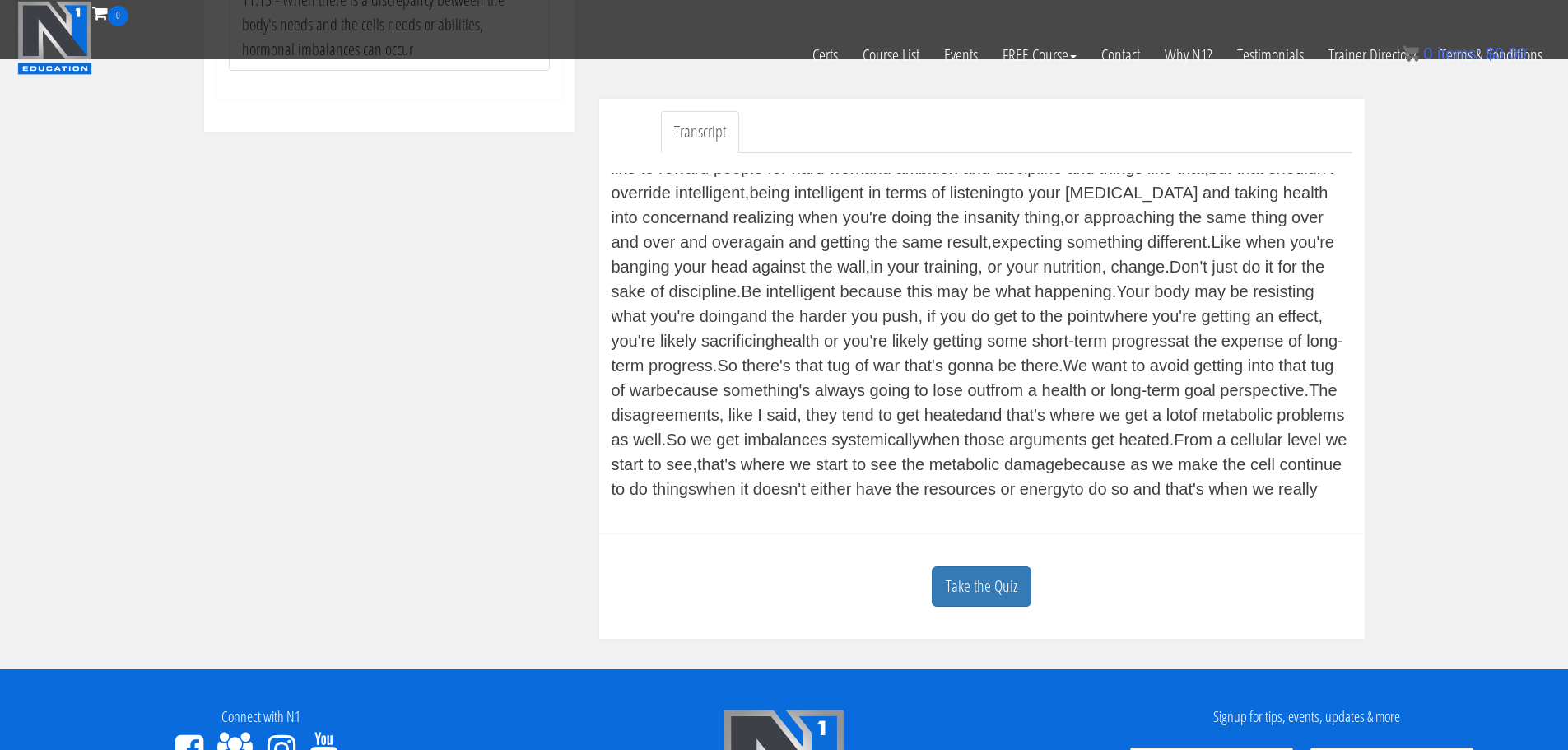
scroll to position [508, 0]
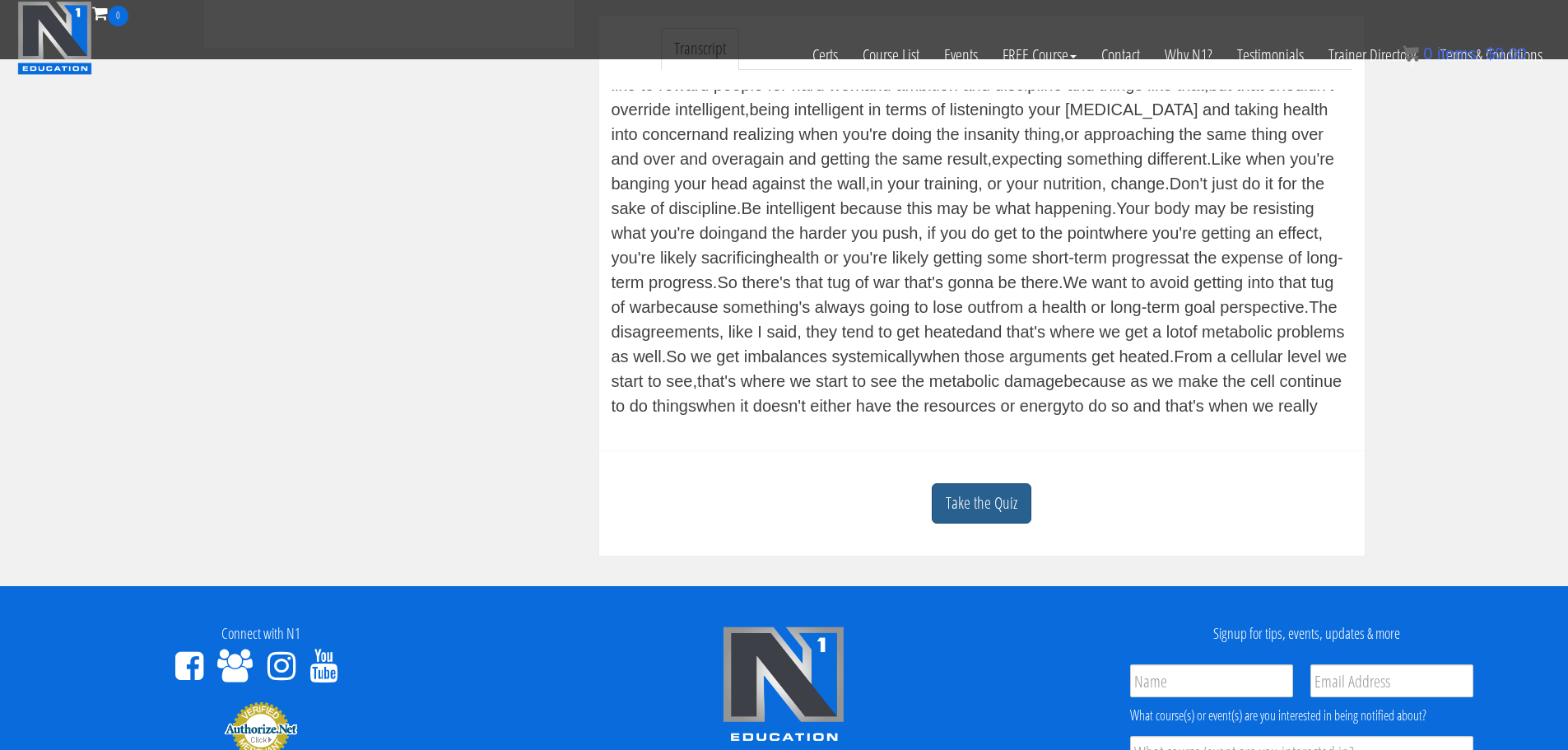
click at [1007, 511] on link "Take the Quiz" at bounding box center [981, 503] width 100 height 40
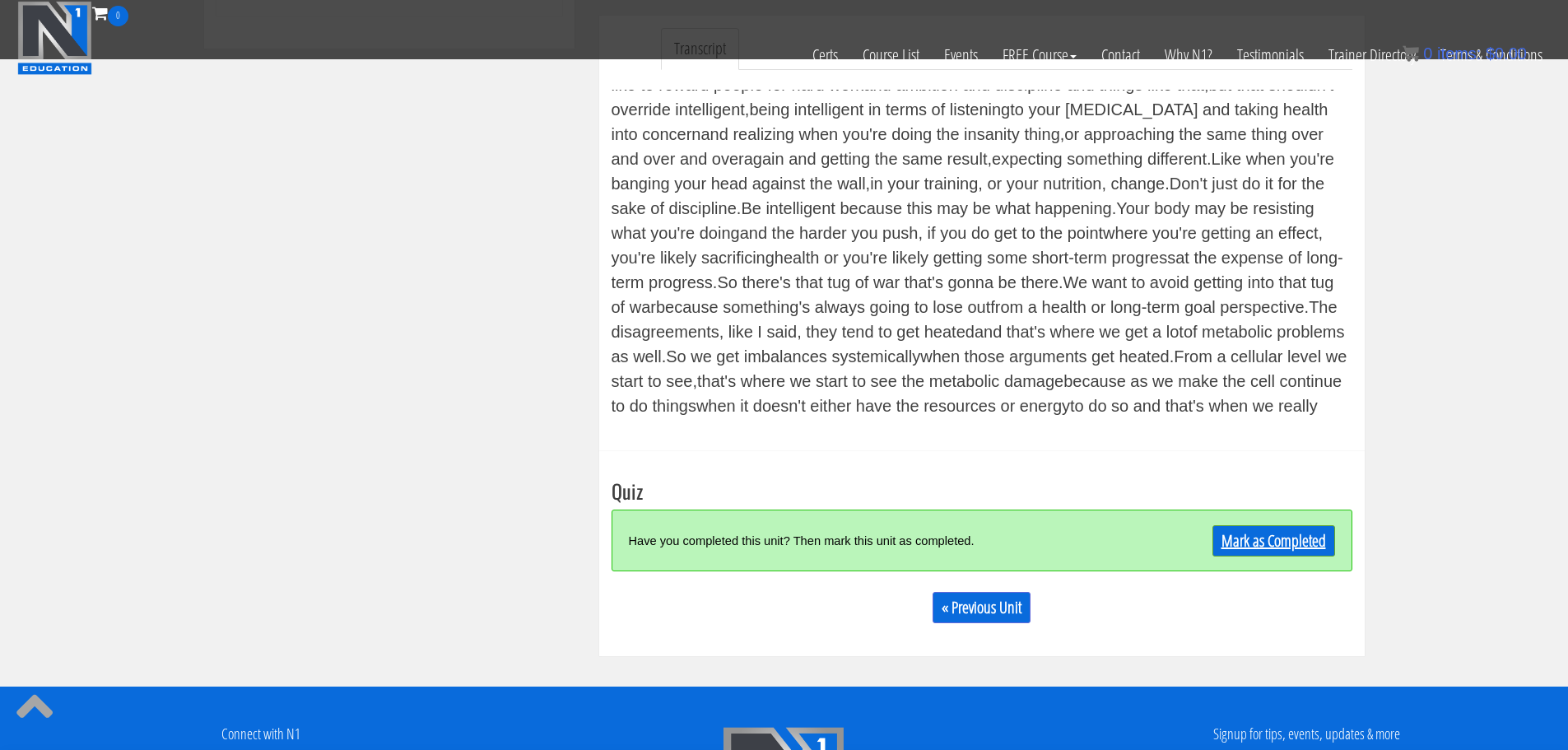
click at [1245, 537] on link "Mark as Completed" at bounding box center [1273, 541] width 122 height 31
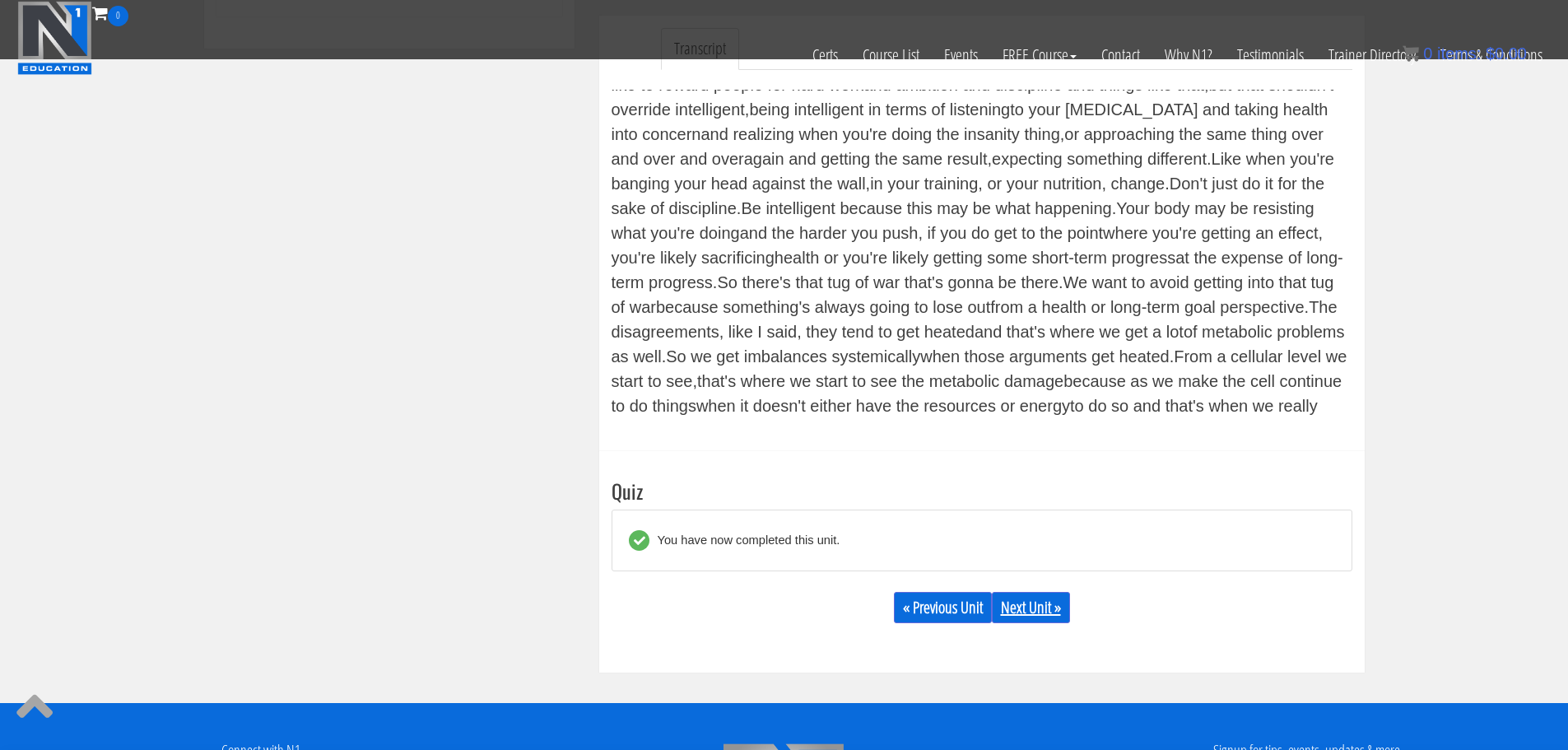
click at [1009, 607] on link "Next Unit »" at bounding box center [1030, 607] width 78 height 31
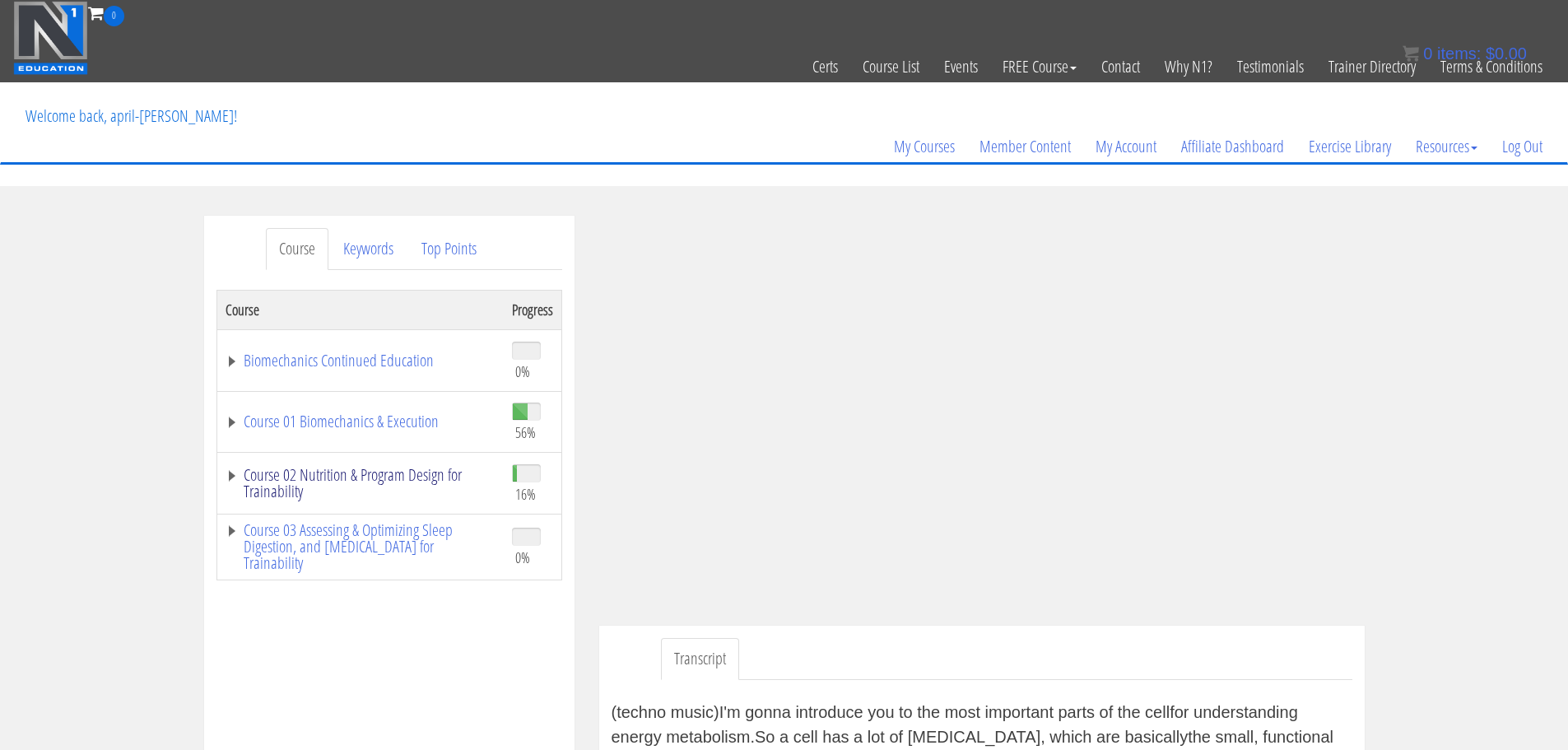
click at [423, 481] on link "Course 02 Nutrition & Program Design for Trainability" at bounding box center [361, 483] width 270 height 33
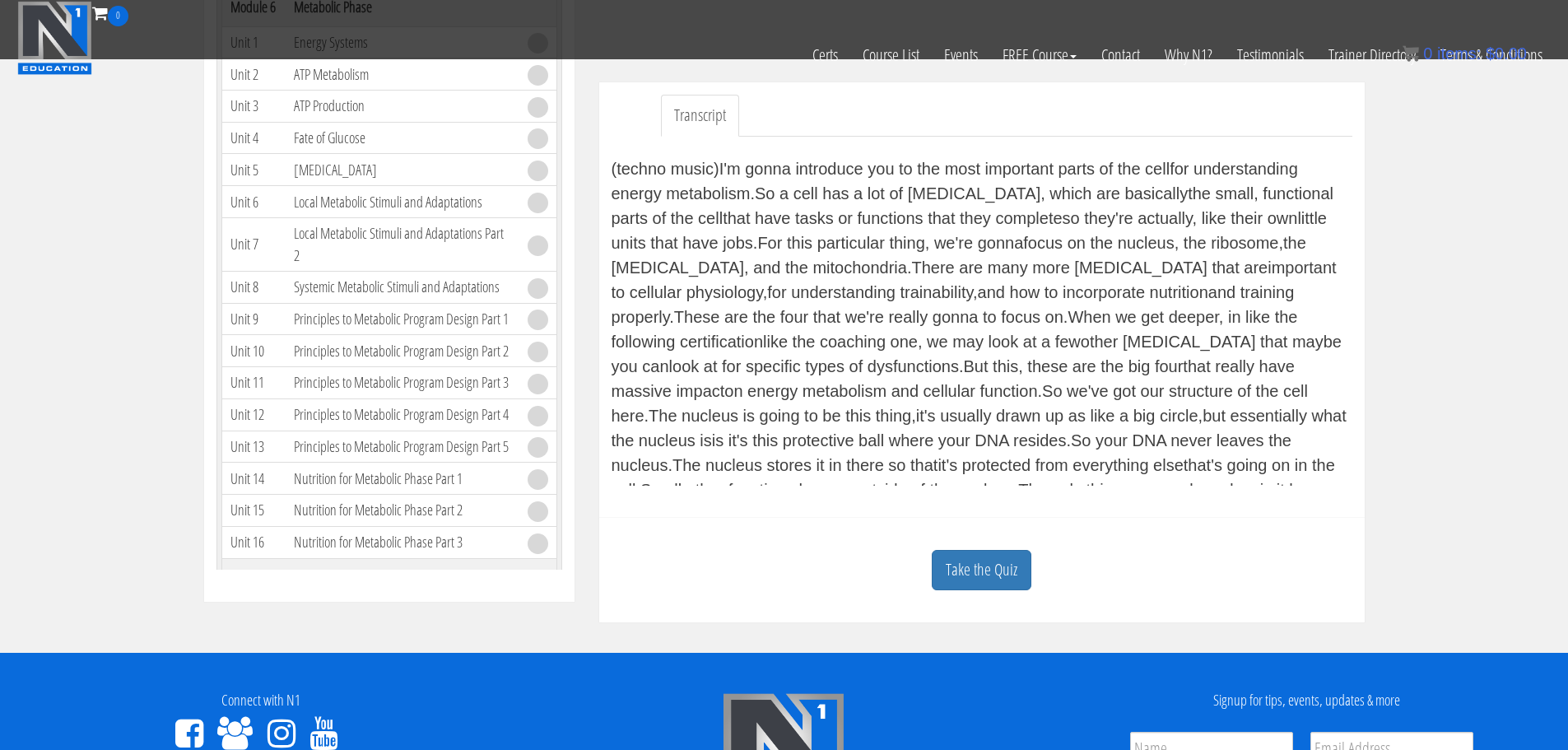
scroll to position [441, 0]
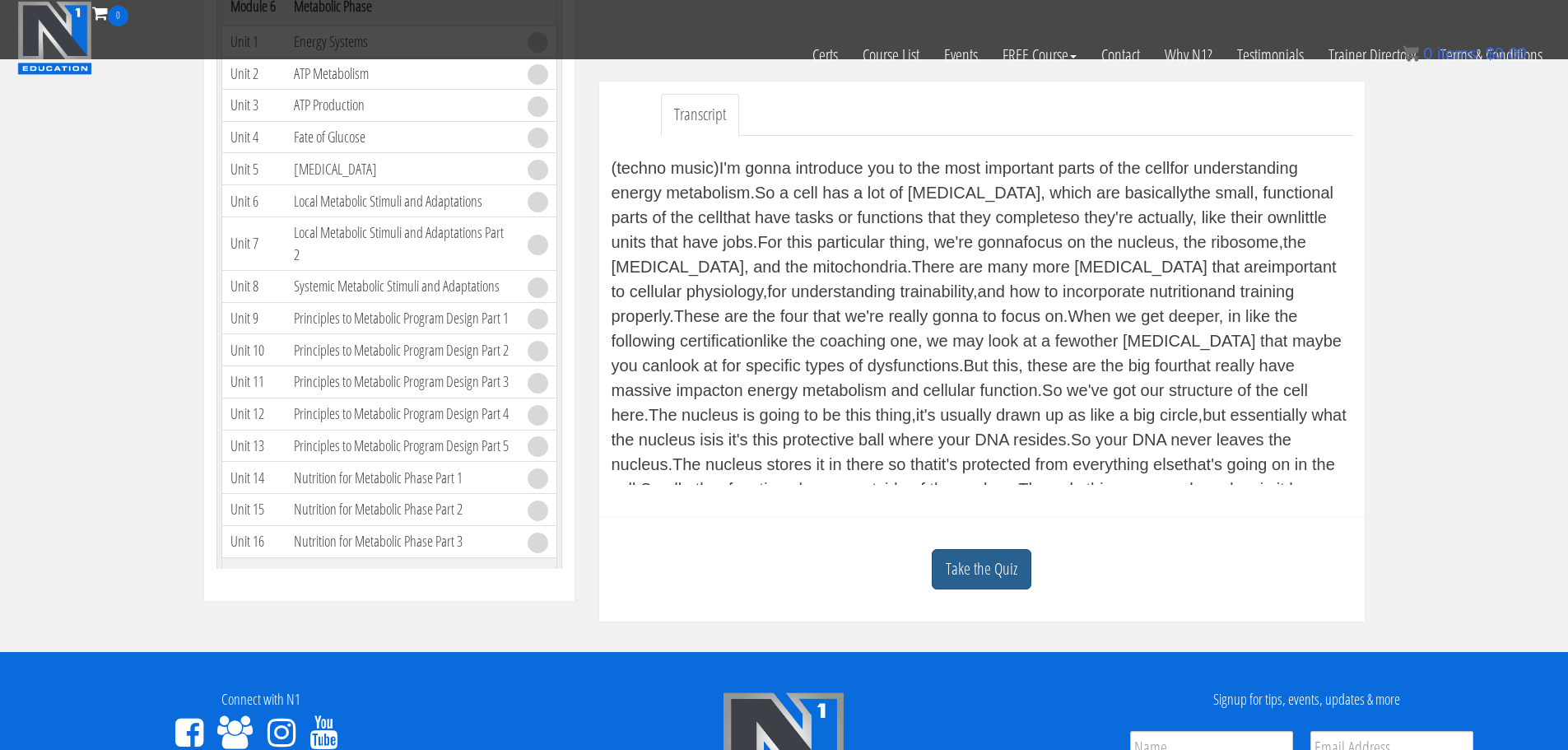
click at [958, 567] on link "Take the Quiz" at bounding box center [981, 569] width 100 height 40
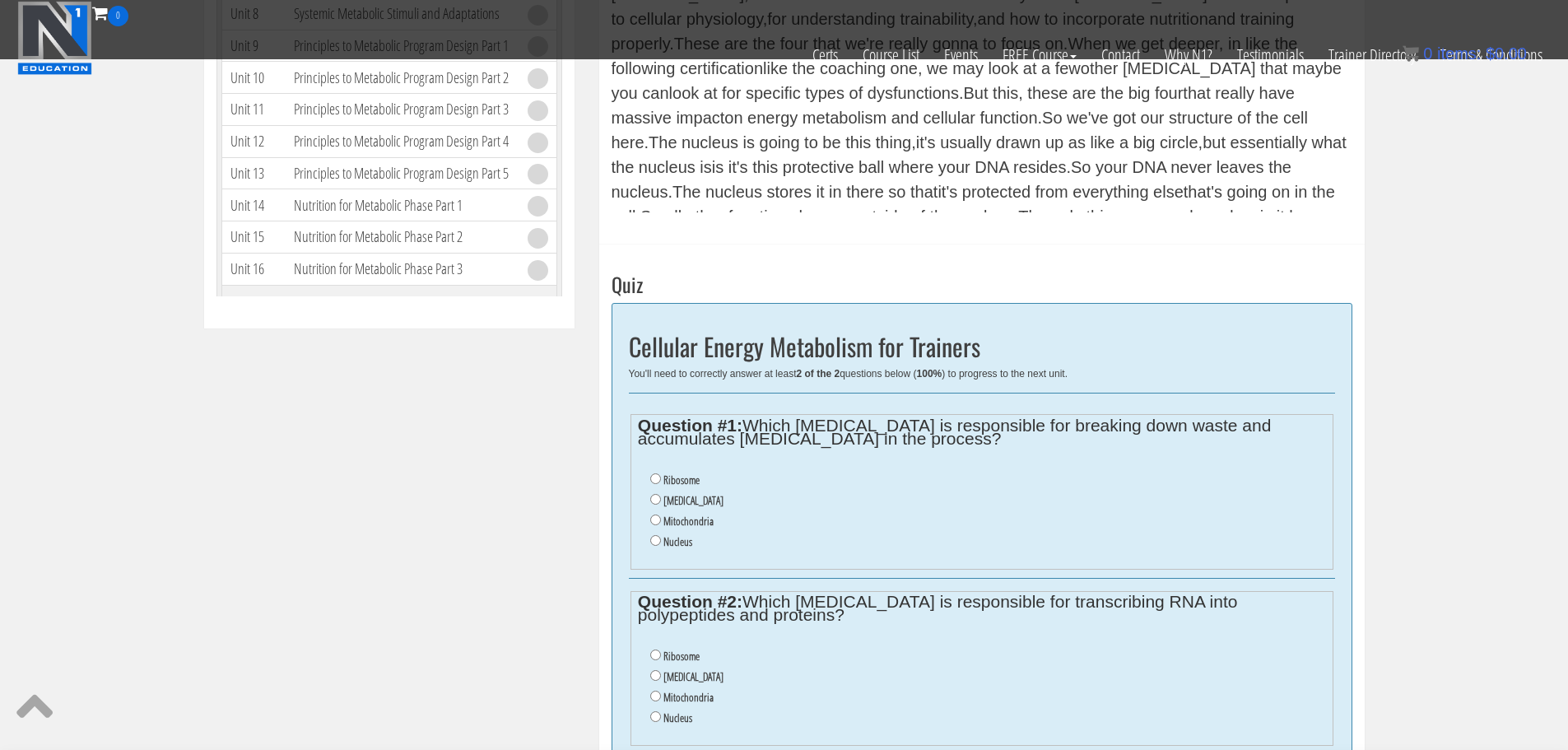
scroll to position [714, 0]
click at [653, 499] on input "Lysosome" at bounding box center [655, 497] width 10 height 10
radio input "true"
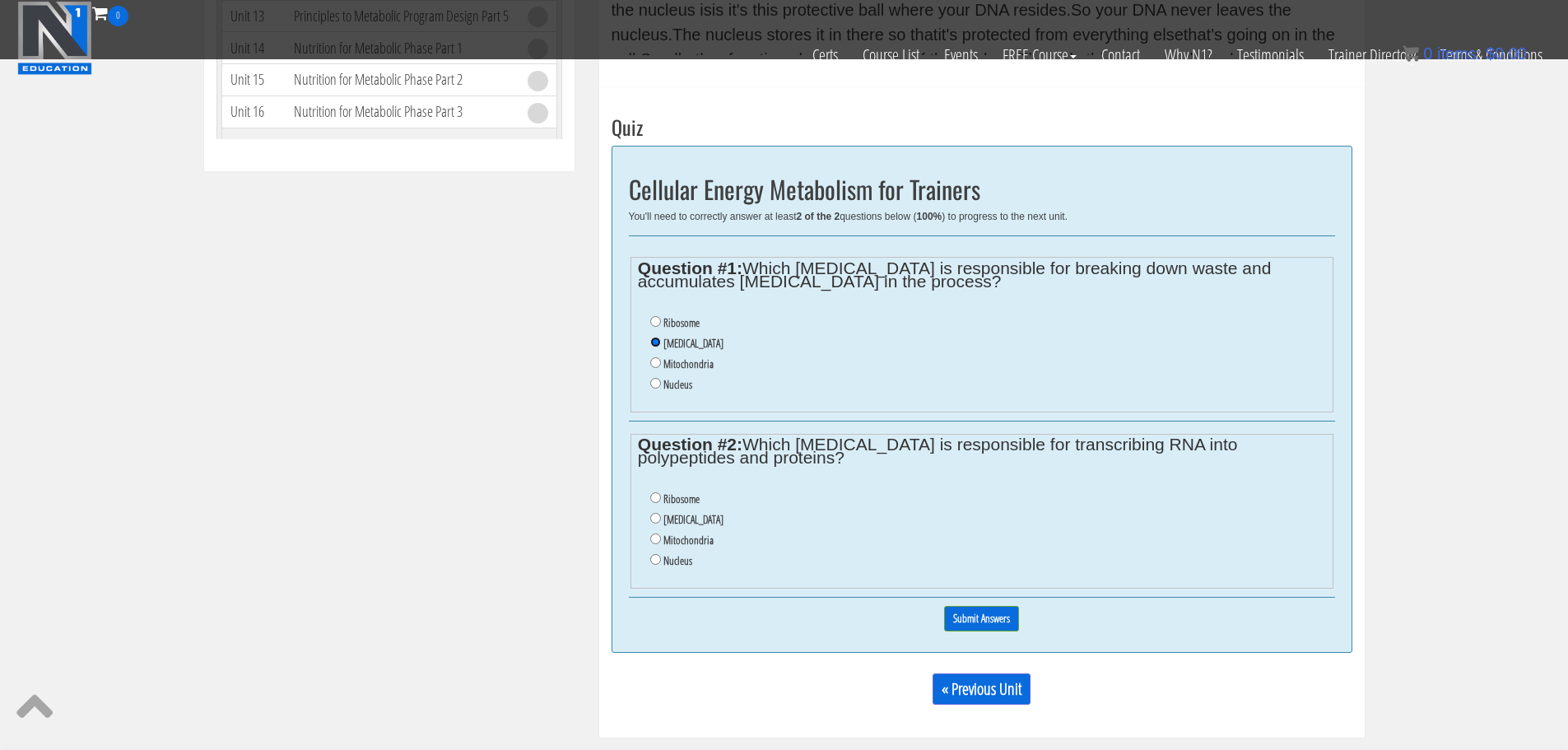
scroll to position [871, 0]
click at [656, 497] on input "Ribosome" at bounding box center [655, 497] width 10 height 10
radio input "true"
click at [968, 617] on input "Submit Answers" at bounding box center [982, 617] width 75 height 25
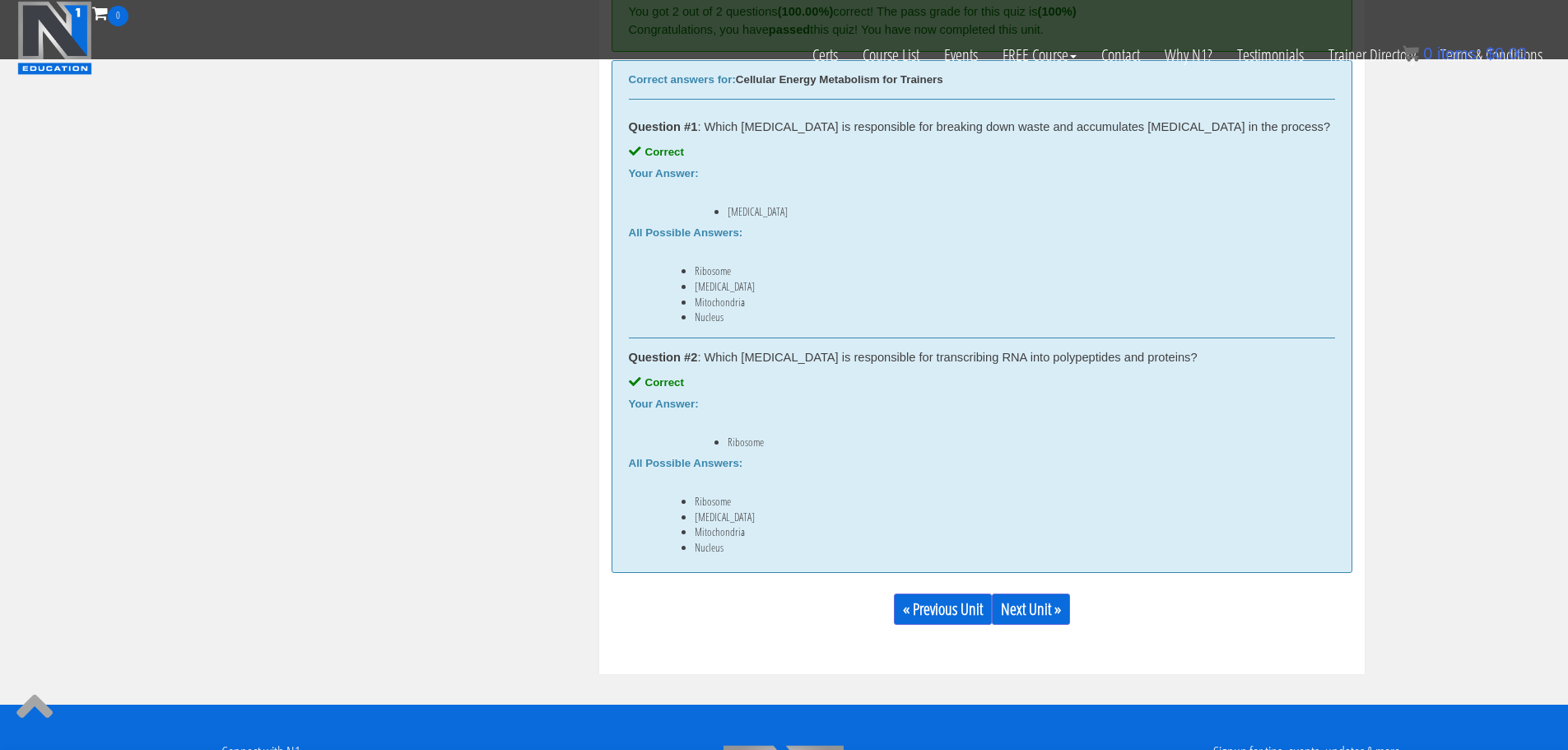
scroll to position [1098, 0]
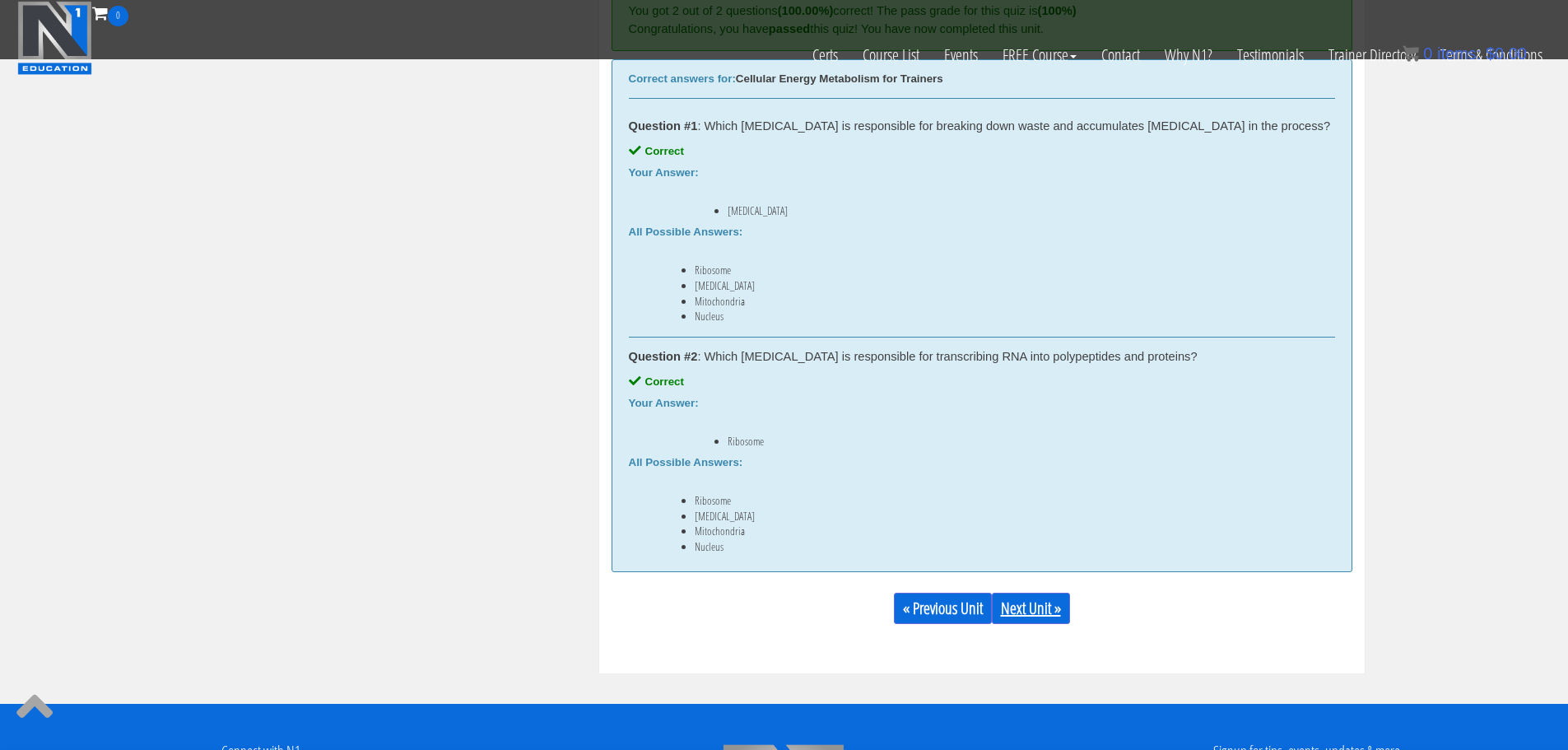
click at [1022, 608] on link "Next Unit »" at bounding box center [1030, 608] width 78 height 31
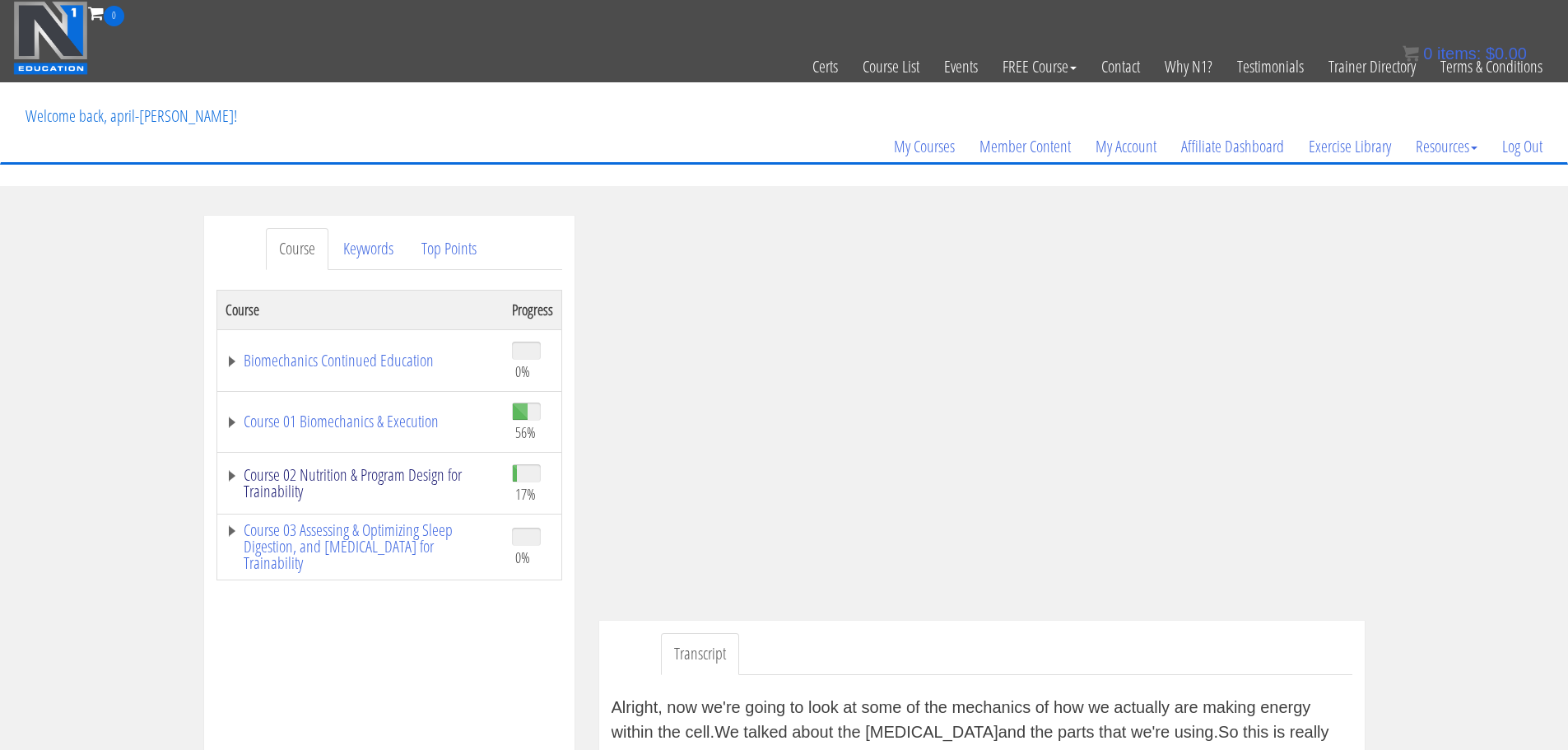
click at [373, 478] on link "Course 02 Nutrition & Program Design for Trainability" at bounding box center [361, 483] width 270 height 33
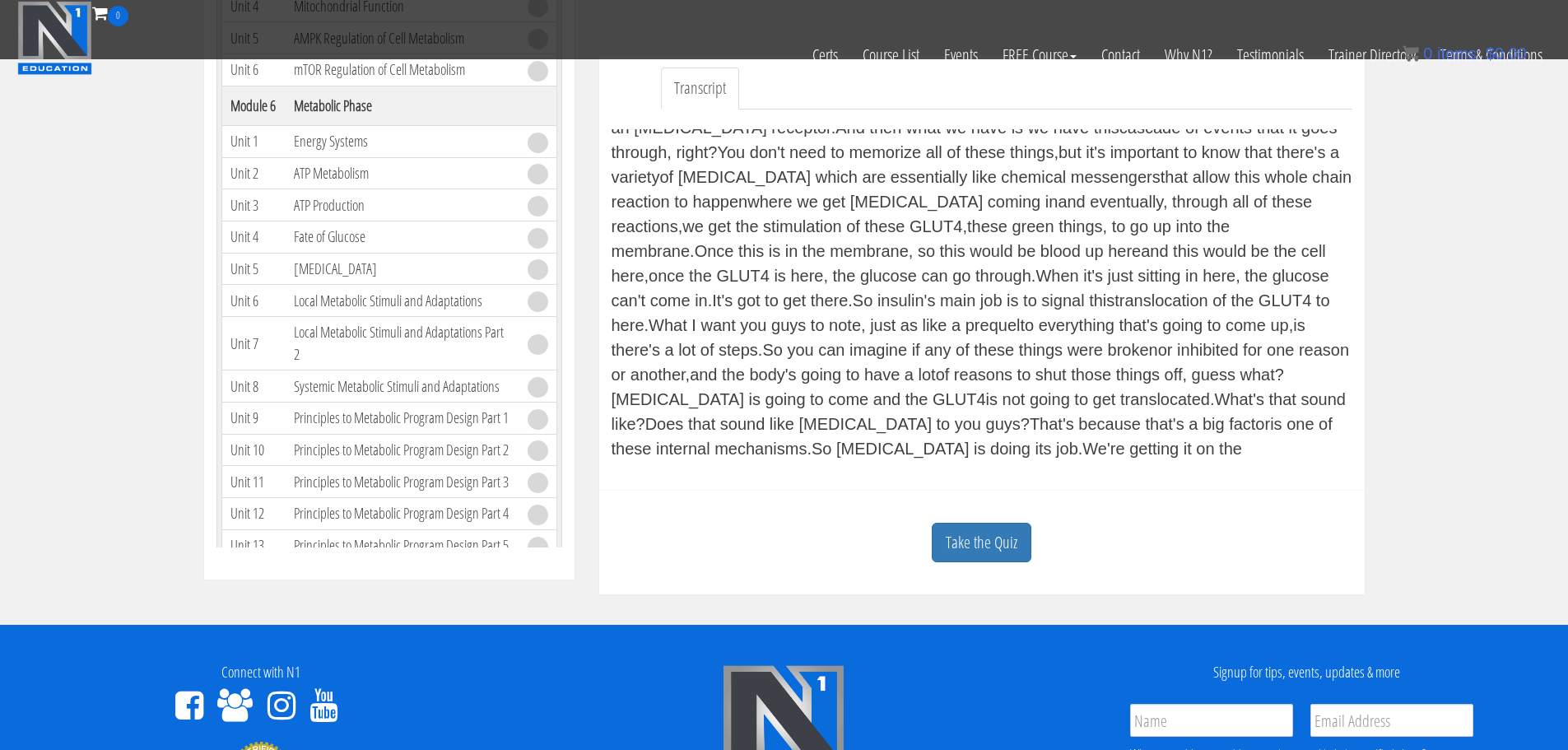
scroll to position [462, 0]
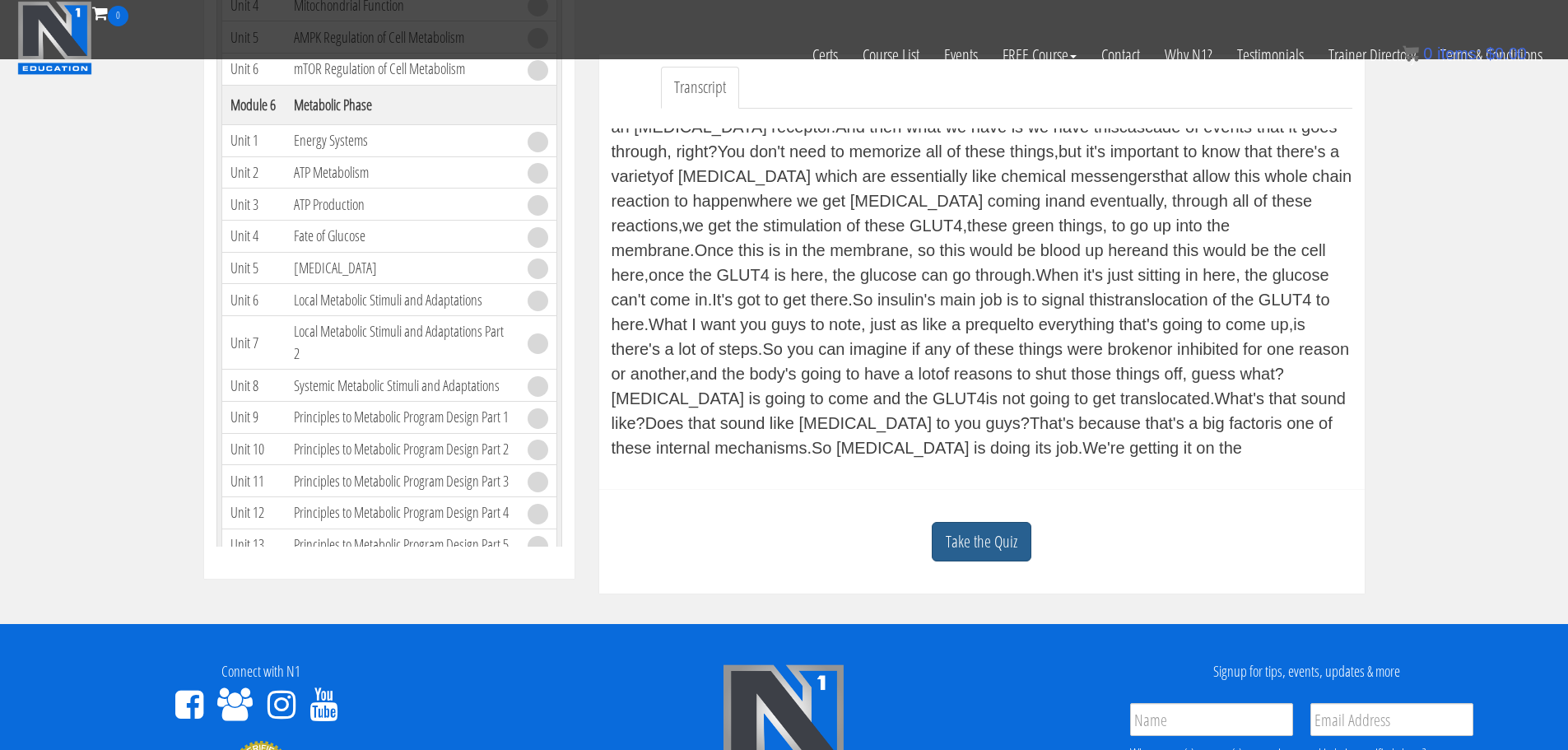
click at [993, 538] on link "Take the Quiz" at bounding box center [981, 542] width 100 height 40
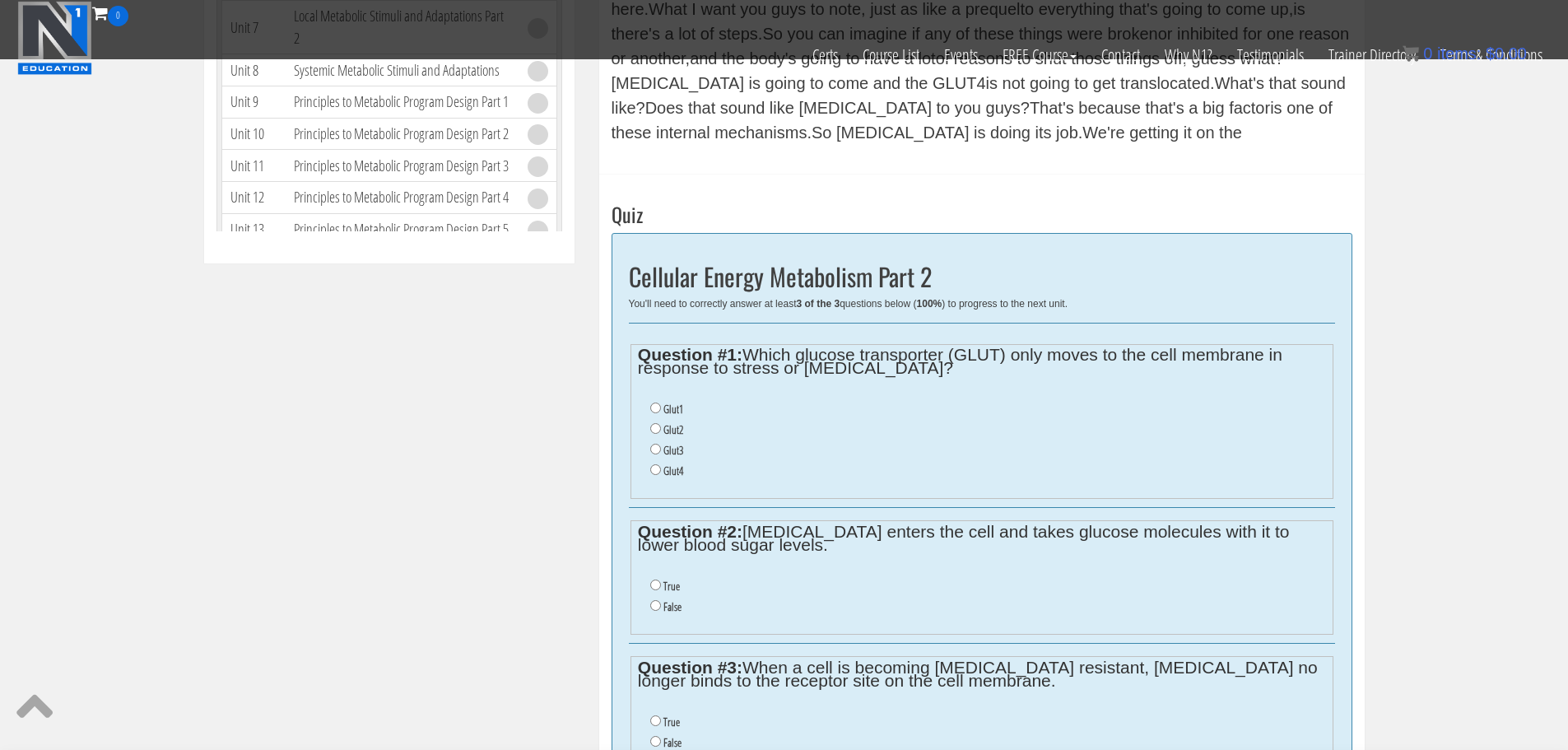
scroll to position [780, 0]
click at [655, 468] on input "Glut4" at bounding box center [655, 468] width 10 height 10
radio input "true"
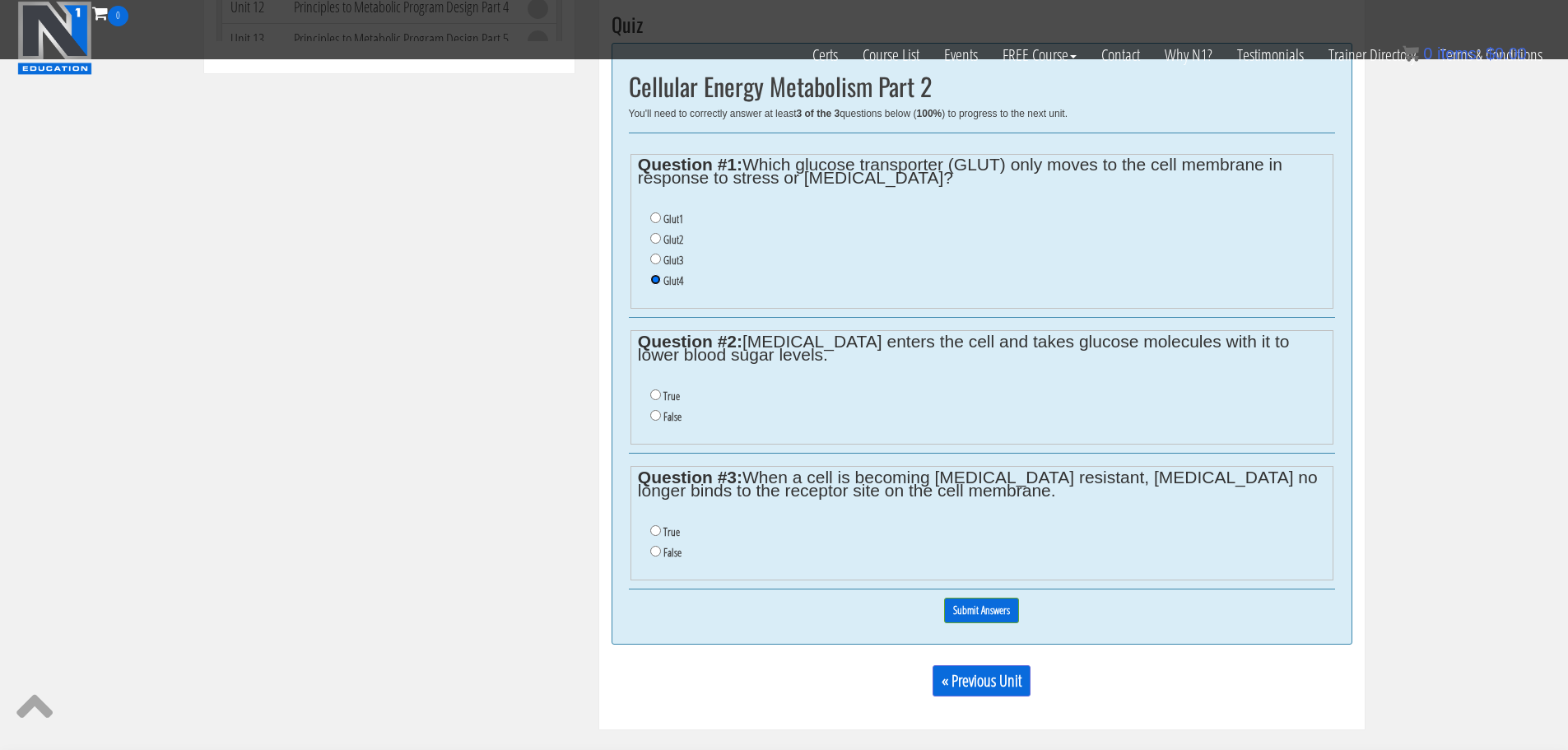
scroll to position [970, 0]
click at [657, 415] on input "False" at bounding box center [655, 414] width 10 height 10
radio input "true"
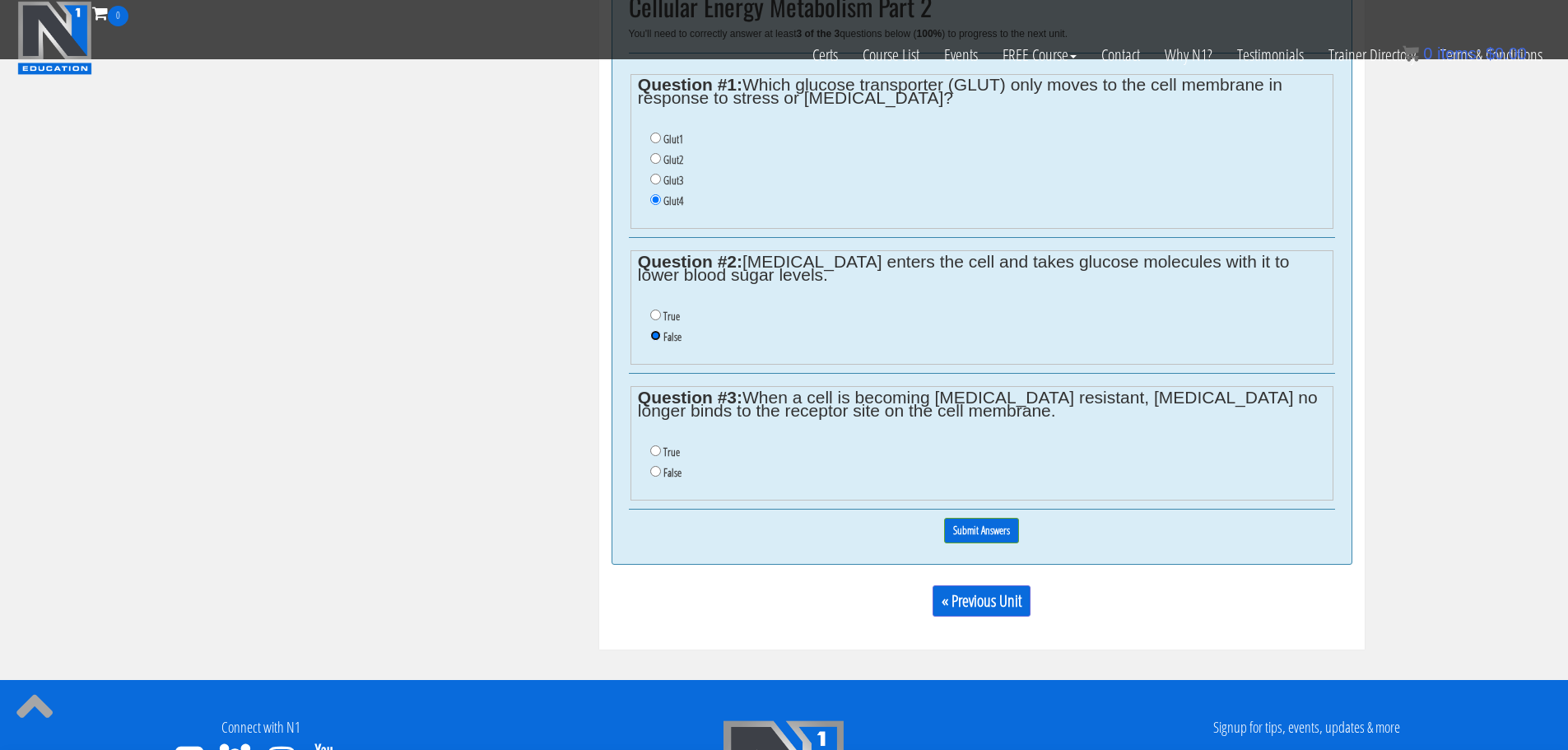
scroll to position [1049, 0]
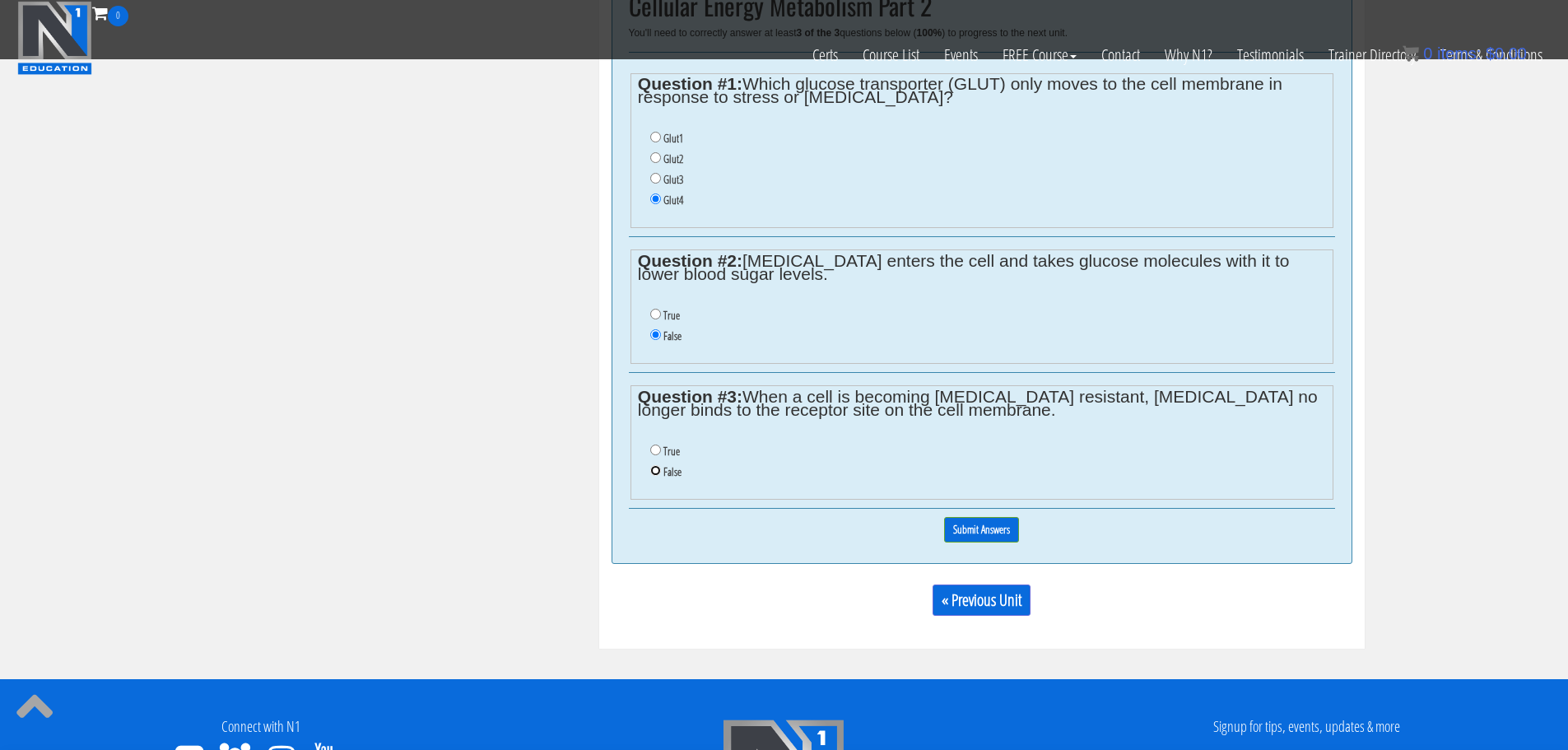
click at [657, 468] on input "False" at bounding box center [655, 470] width 10 height 10
radio input "true"
click at [978, 528] on input "Submit Answers" at bounding box center [982, 529] width 75 height 25
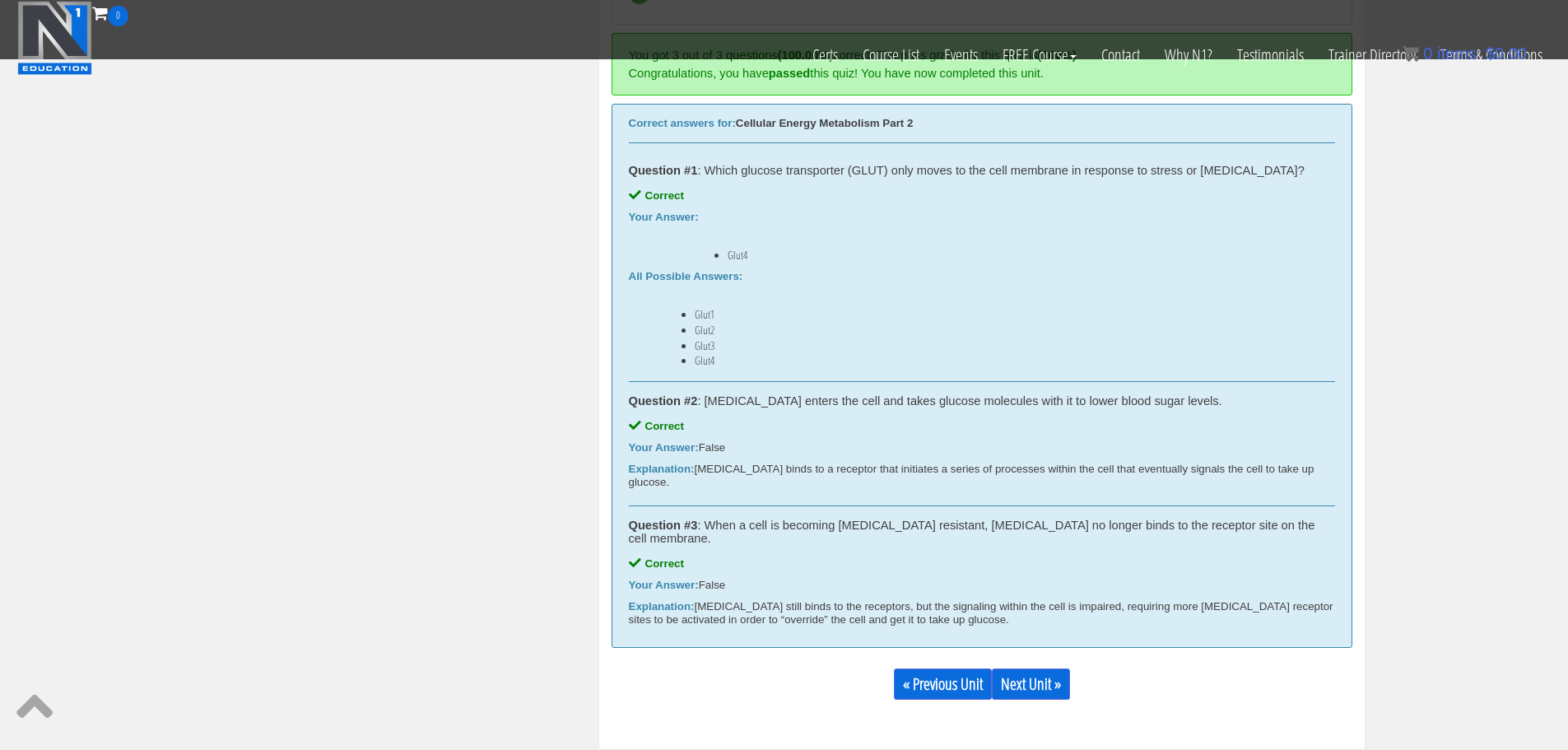
scroll to position [1049, 0]
click at [1027, 667] on link "Next Unit »" at bounding box center [1030, 683] width 78 height 31
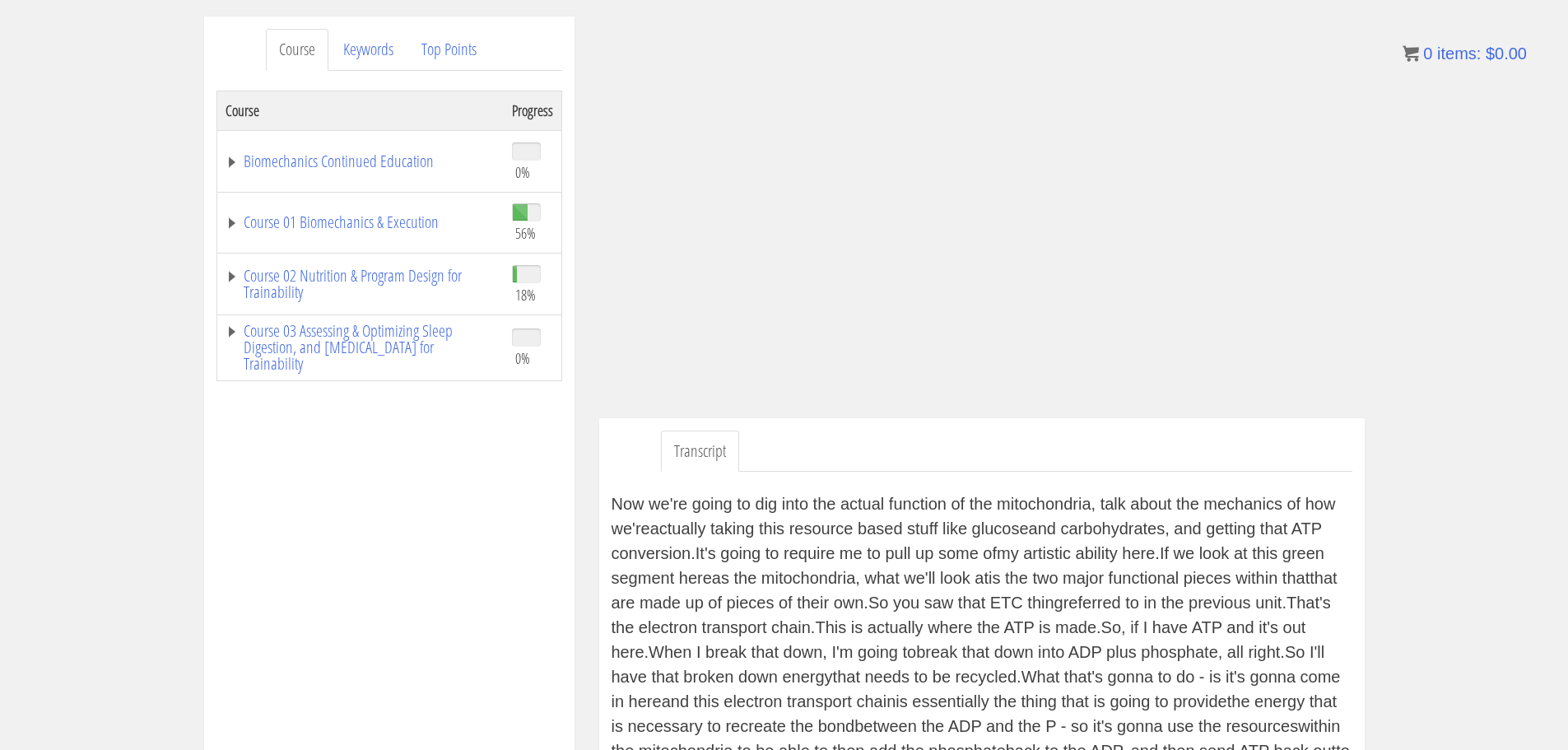
scroll to position [230, 0]
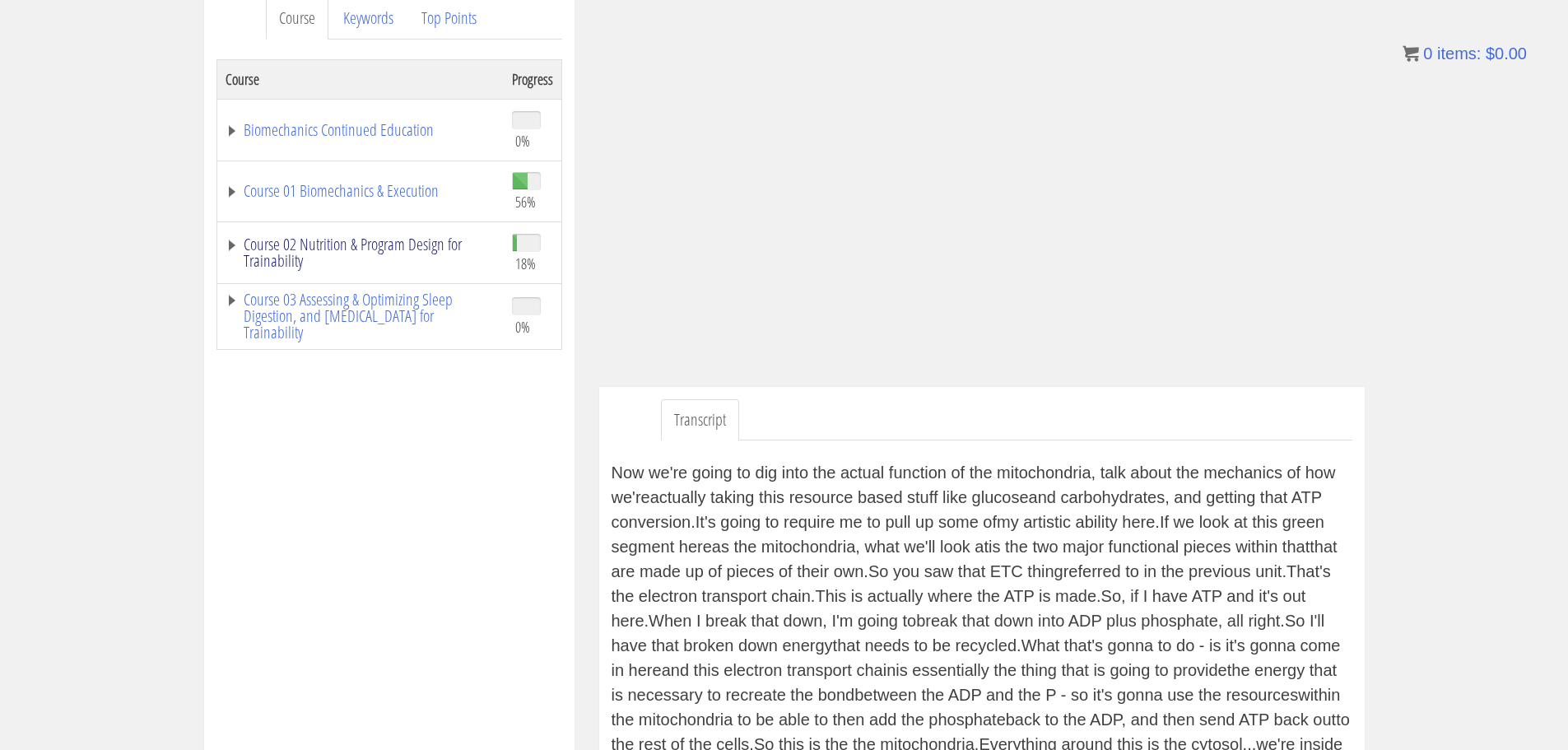
click at [411, 238] on link "Course 02 Nutrition & Program Design for Trainability" at bounding box center [361, 253] width 270 height 33
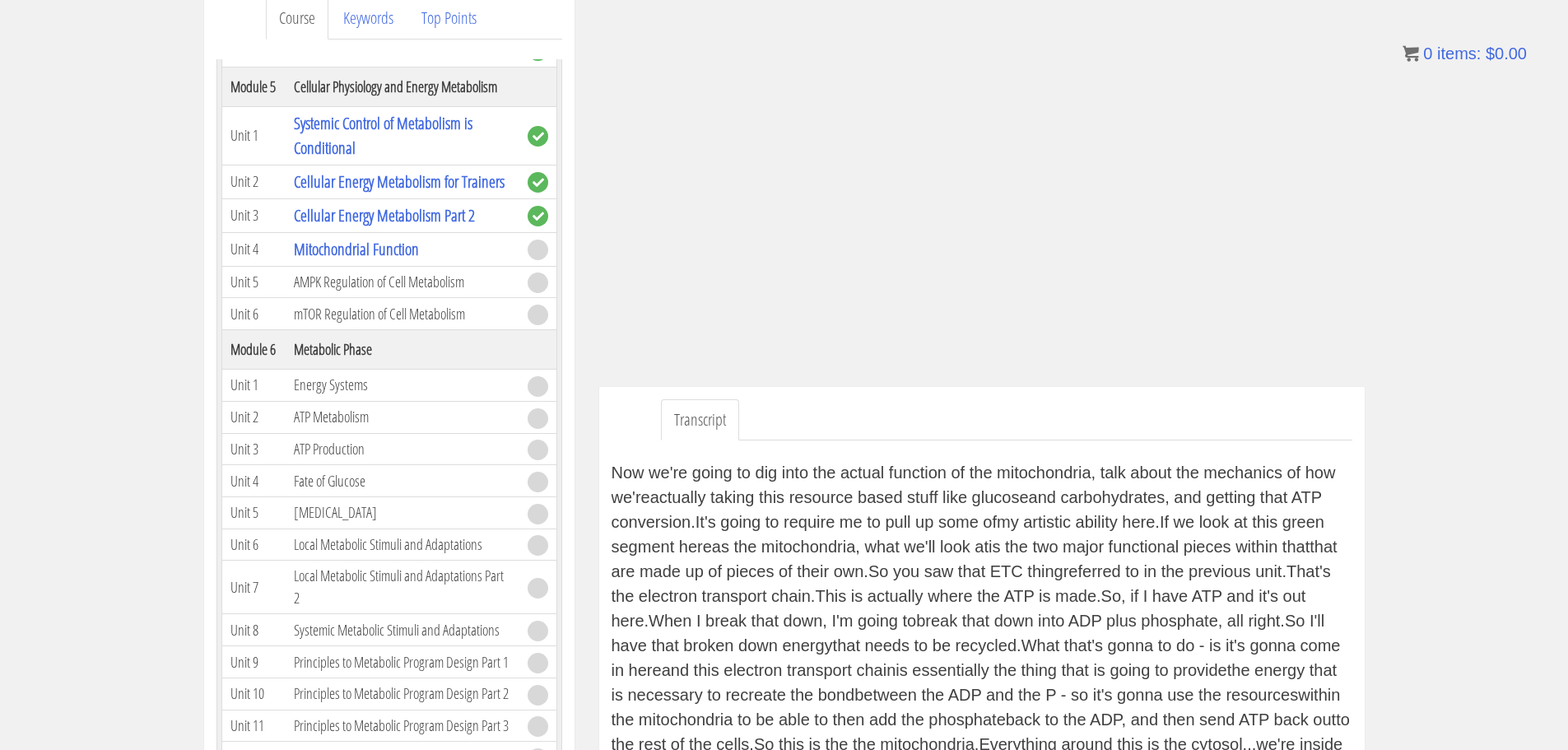
scroll to position [886, 0]
